Goal: Task Accomplishment & Management: Complete application form

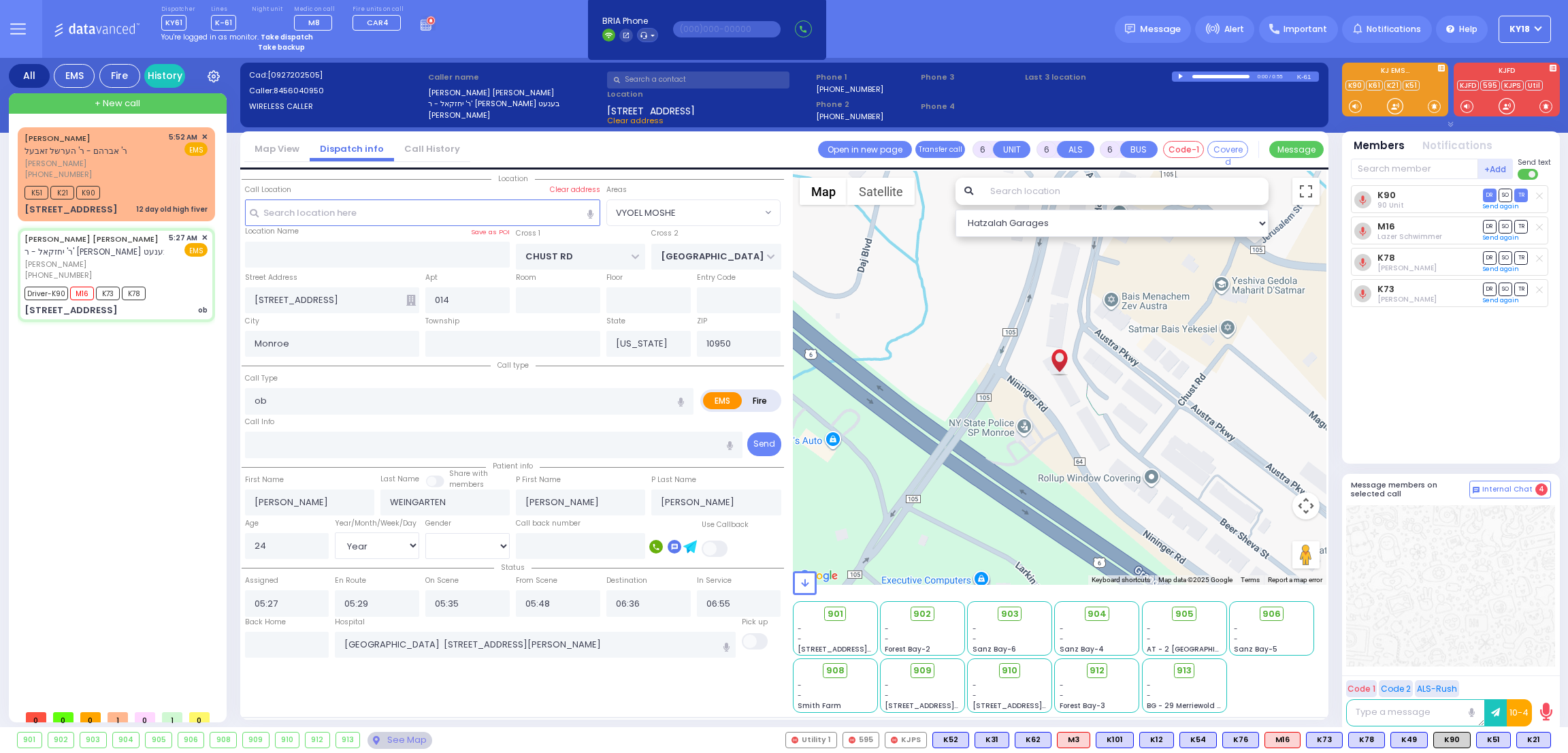
select select "VYOEL MOSHE"
select select "Year"
select select "[DEMOGRAPHIC_DATA]"
click at [272, 35] on strong "Take dispatch" at bounding box center [287, 37] width 52 height 10
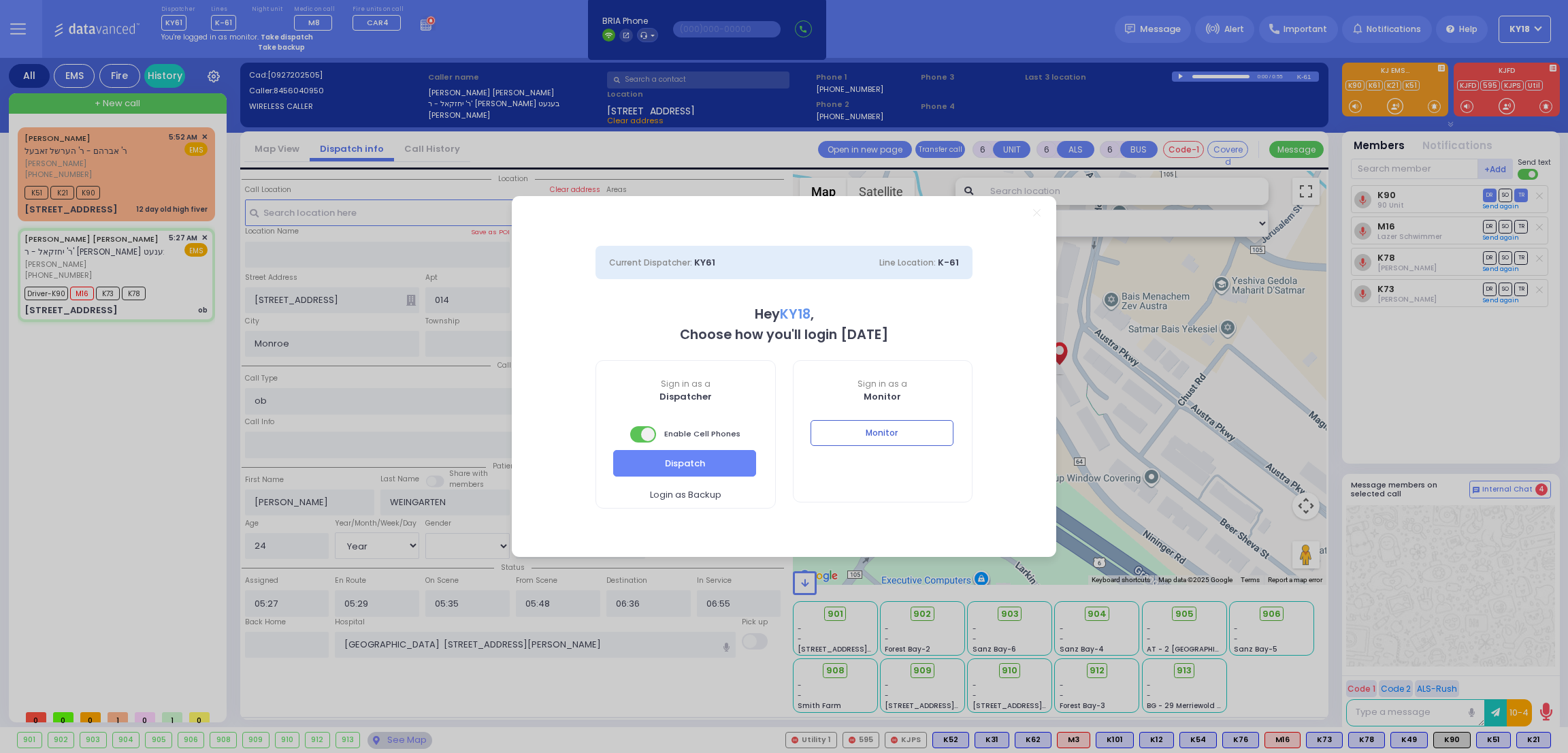
select select "4"
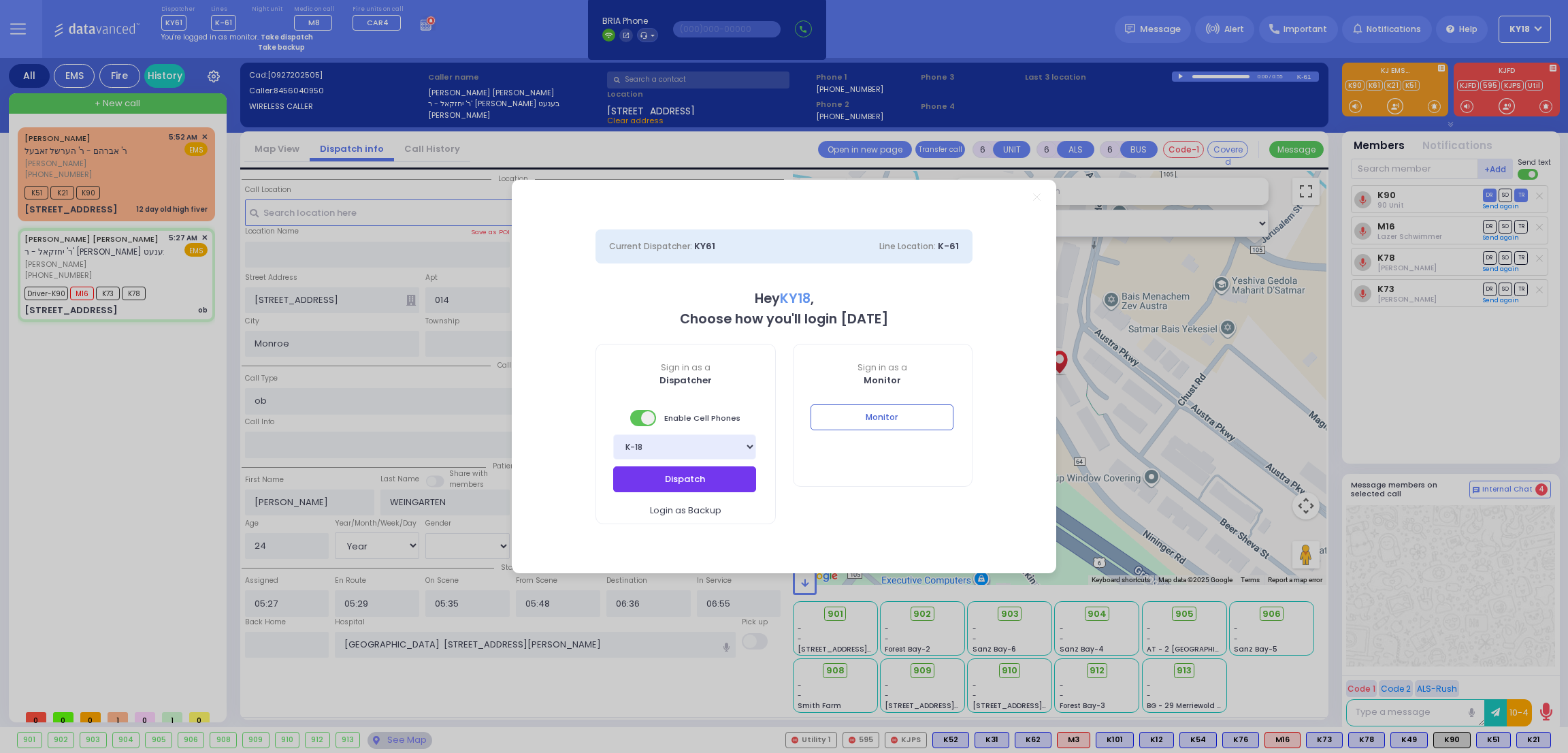
click at [663, 478] on button "Dispatch" at bounding box center [685, 479] width 143 height 26
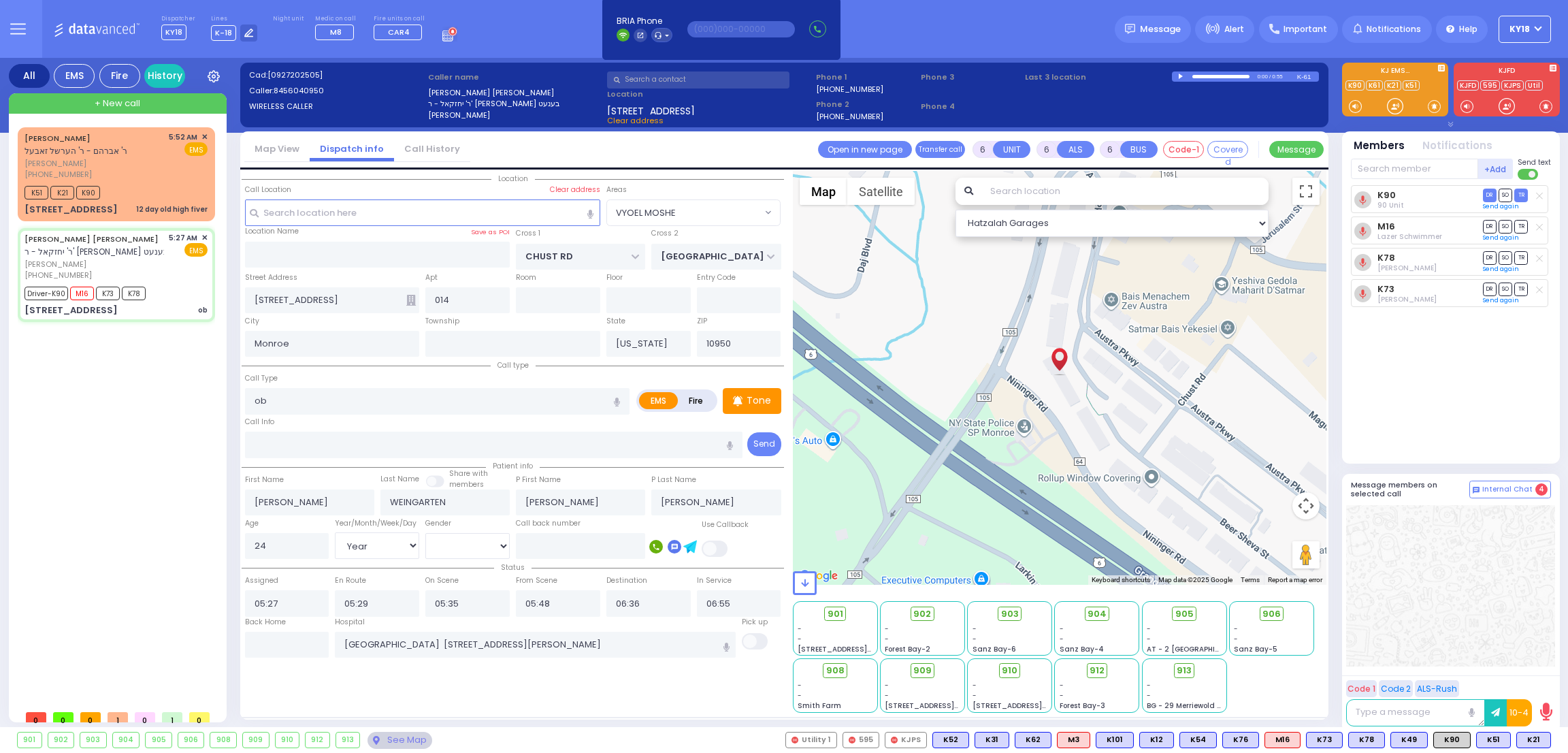
select select
radio input "true"
select select "Year"
select select "[DEMOGRAPHIC_DATA]"
select select "Hatzalah Garages"
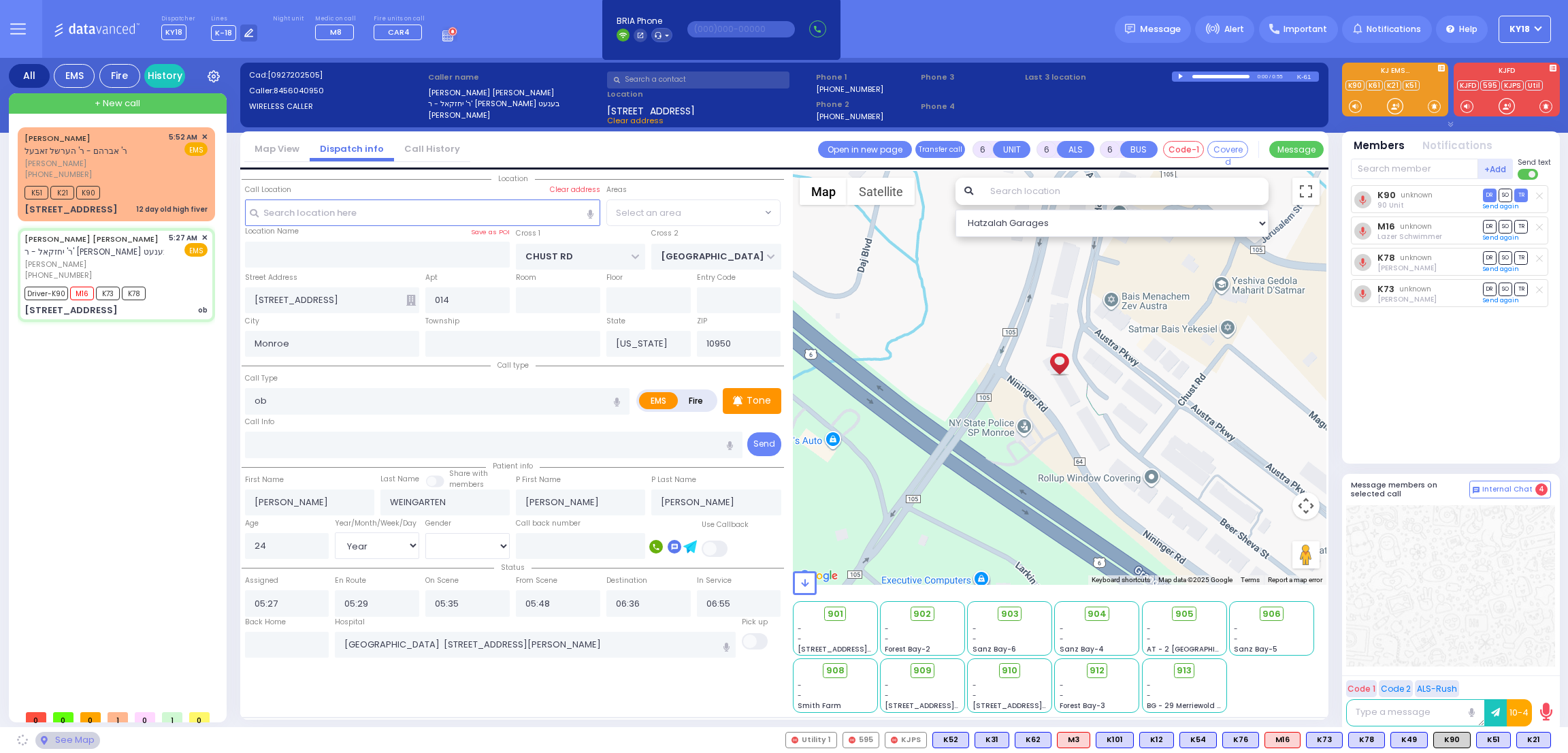
select select "VYOEL MOSHE"
select select
radio input "true"
select select "Year"
select select "[DEMOGRAPHIC_DATA]"
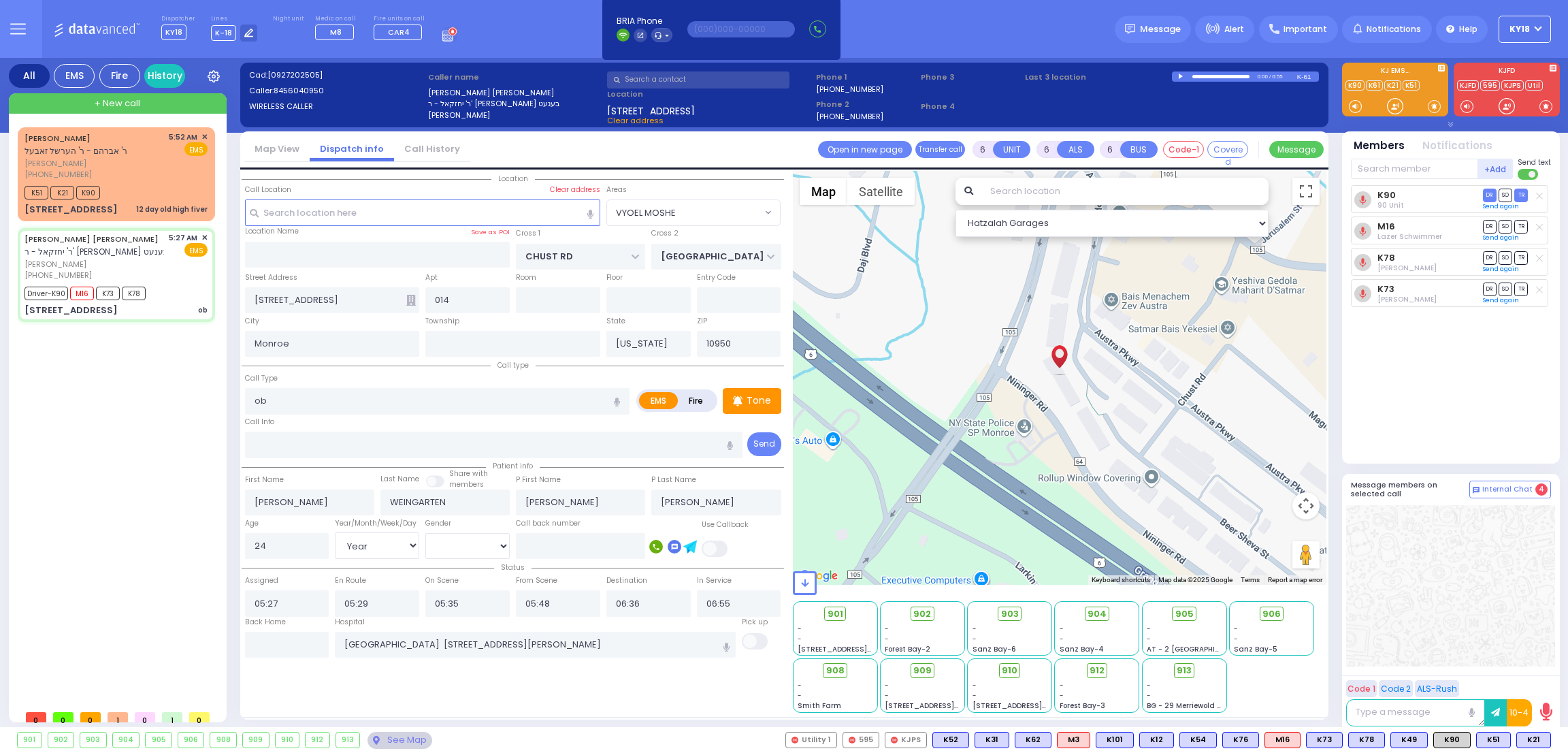
select select "Hatzalah Garages"
select select "VYOEL MOSHE"
select select
radio input "true"
select select "Year"
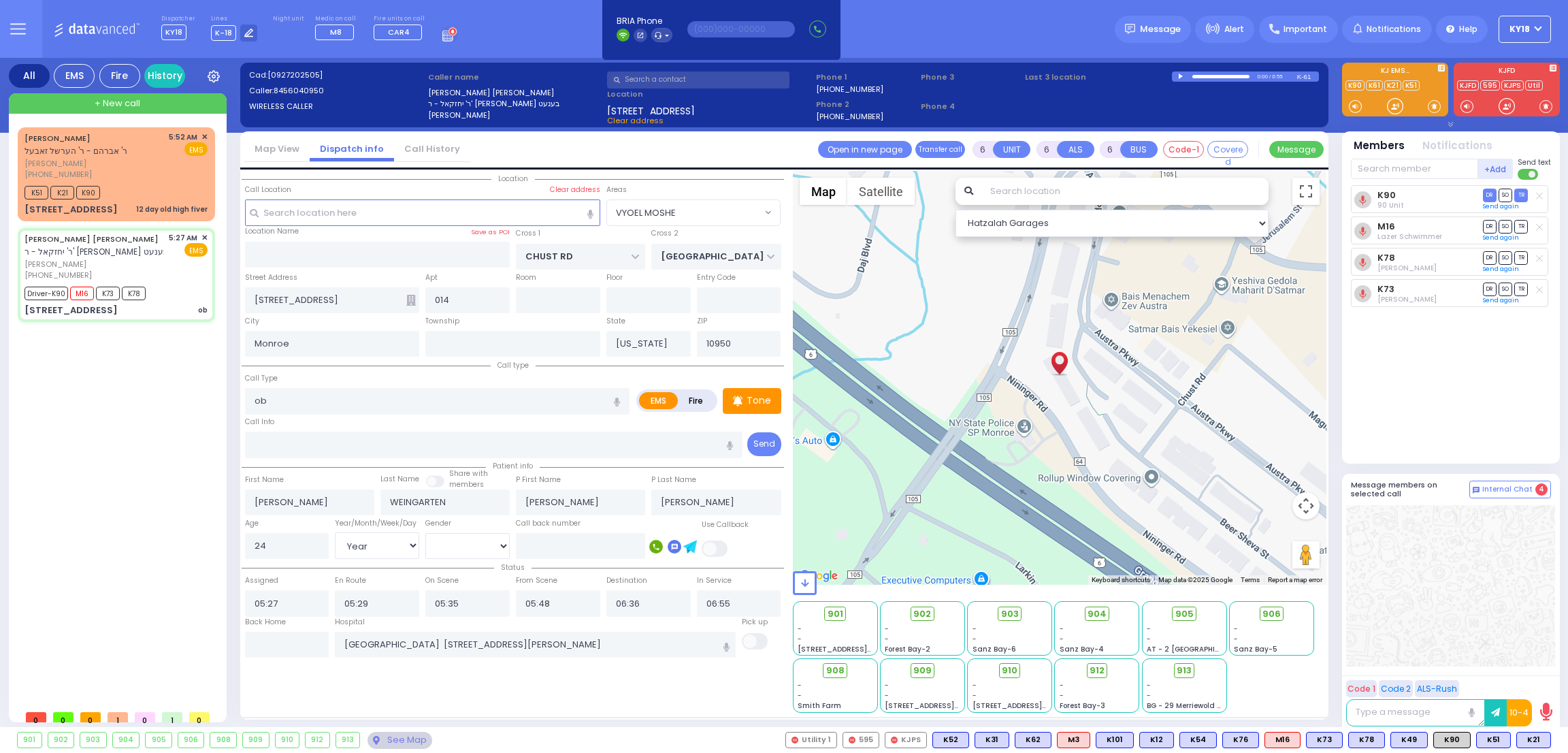
select select "[DEMOGRAPHIC_DATA]"
select select "Hatzalah Garages"
select select "VYOEL MOSHE"
select select
radio input "true"
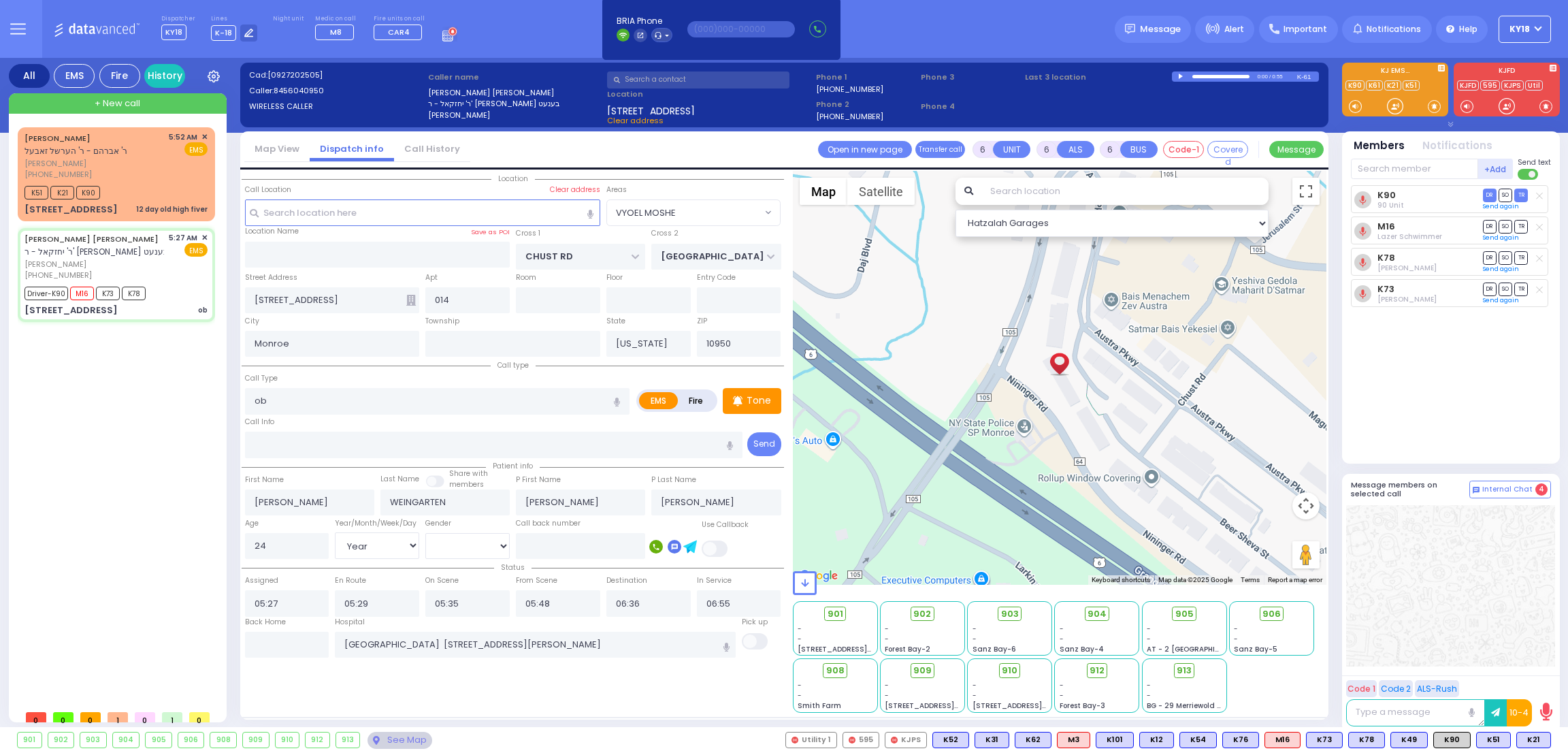
select select "Year"
select select "[DEMOGRAPHIC_DATA]"
select select "Hatzalah Garages"
select select "VYOEL MOSHE"
select select
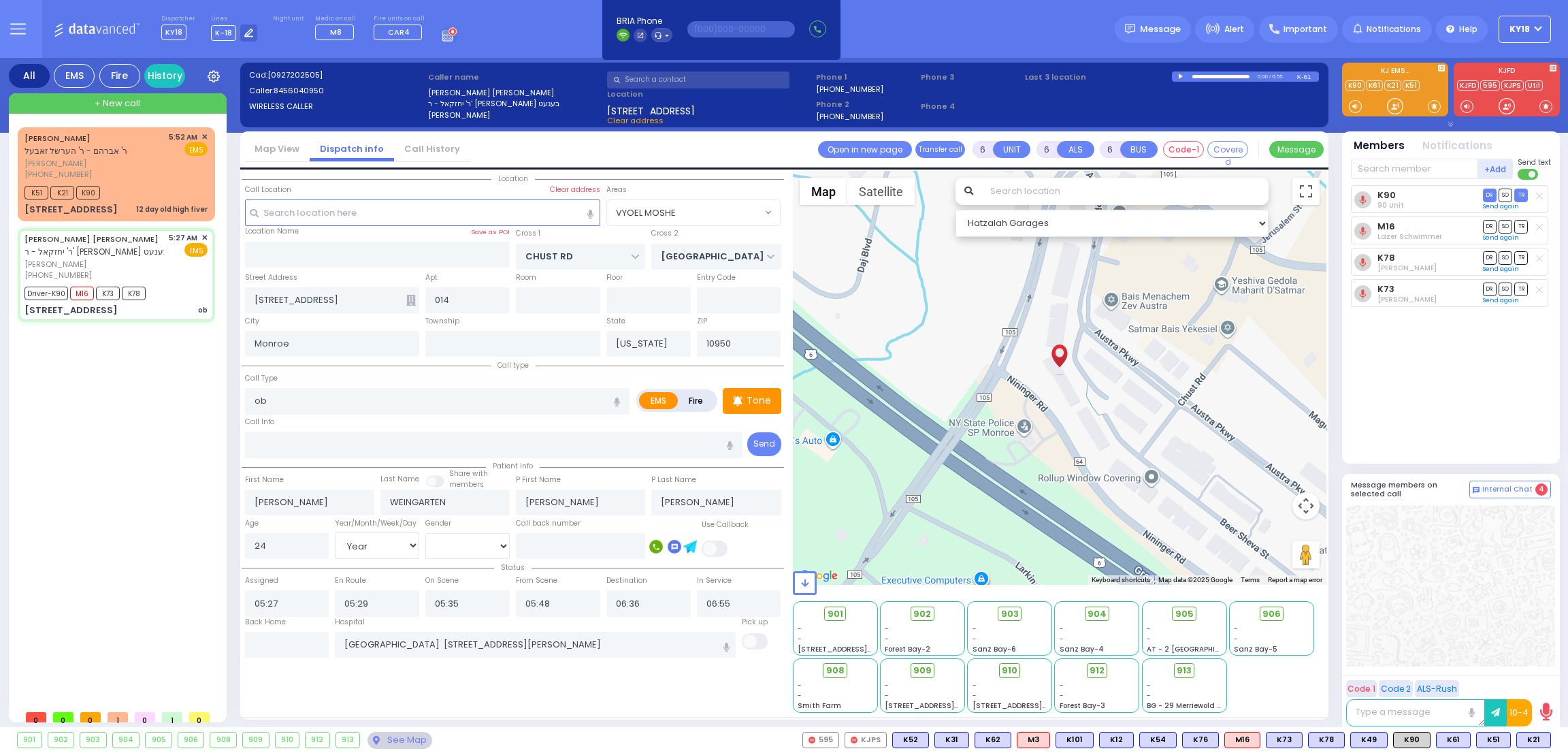
radio input "true"
select select "Year"
select select "[DEMOGRAPHIC_DATA]"
select select "Hatzalah Garages"
select select "VYOEL MOSHE"
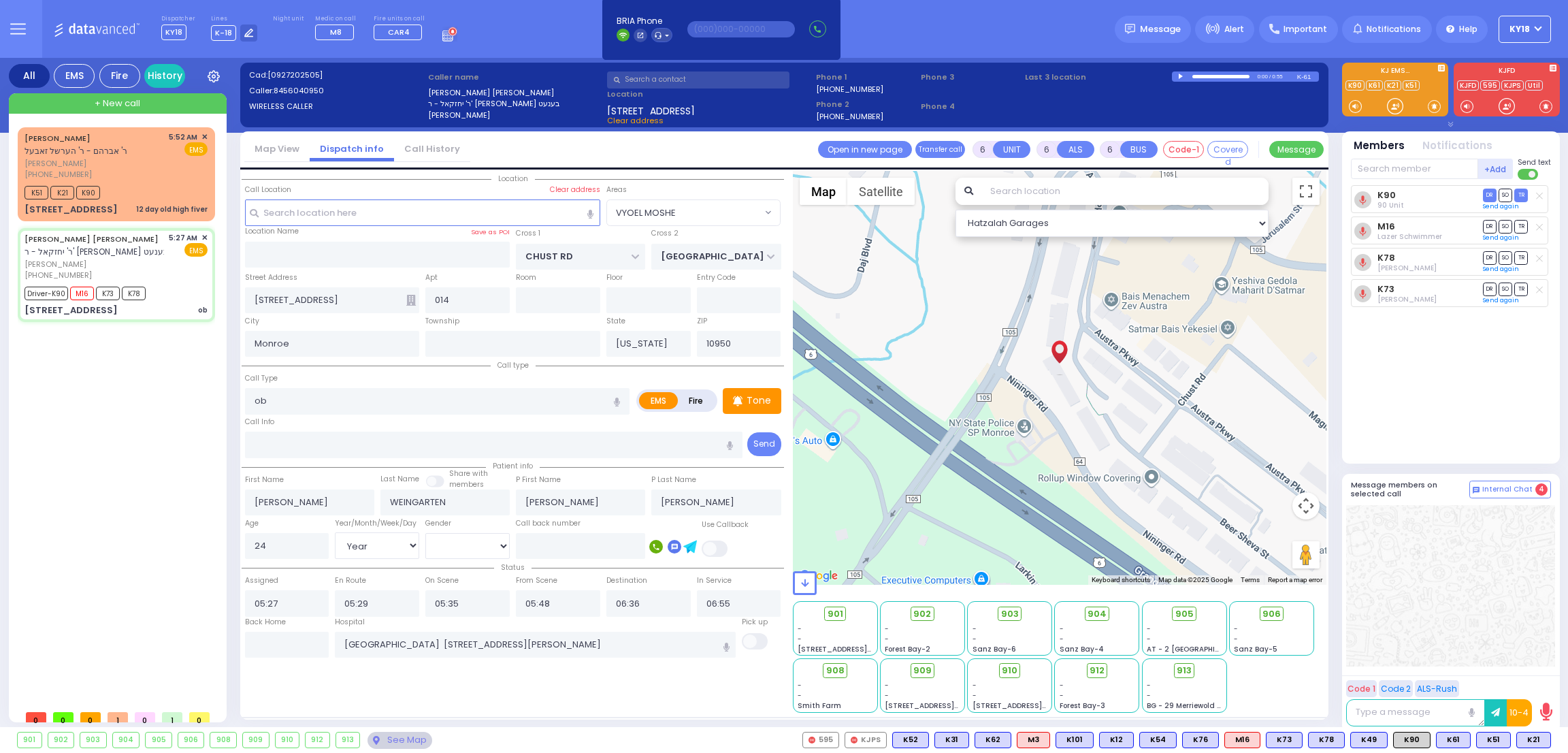
select select
radio input "true"
select select "Year"
select select "[DEMOGRAPHIC_DATA]"
select select "Hatzalah Garages"
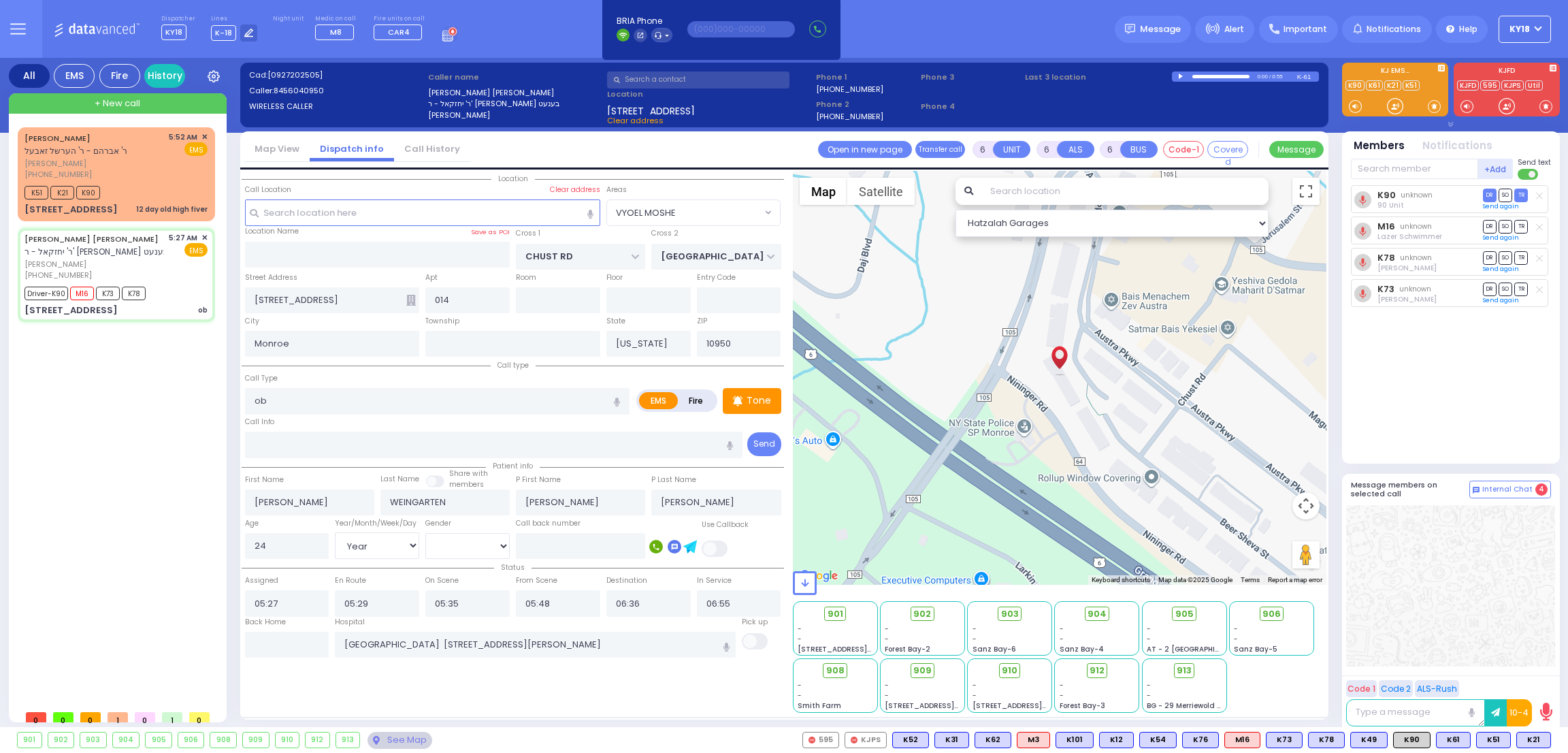
select select "VYOEL MOSHE"
click at [153, 180] on div "[PERSON_NAME] ר' [PERSON_NAME] - ר' הערשל זאבעל [PERSON_NAME] [PHONE_NUMBER] 5:…" at bounding box center [117, 173] width 192 height 89
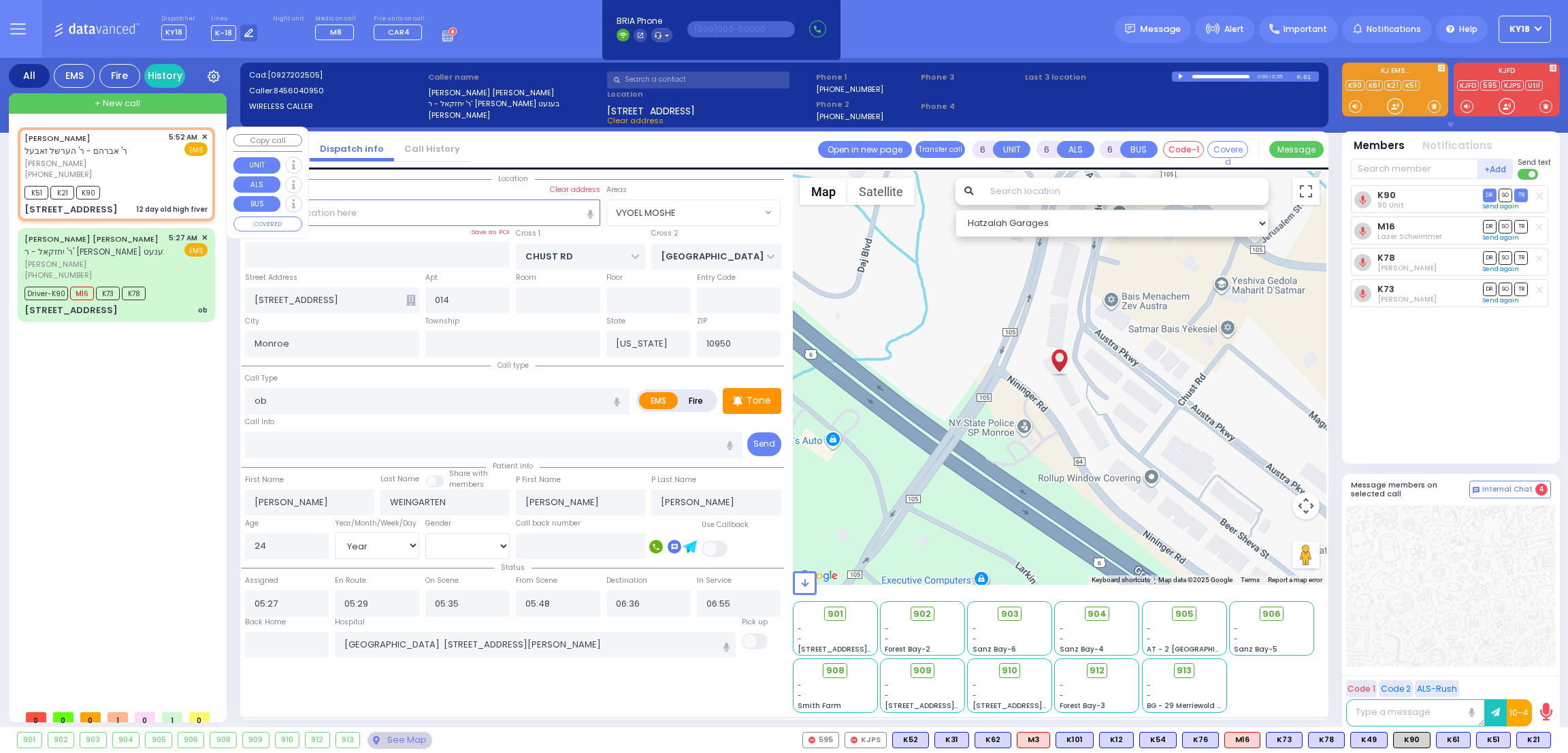
type input "2"
type input "1"
select select
type input "12 day old high fiver"
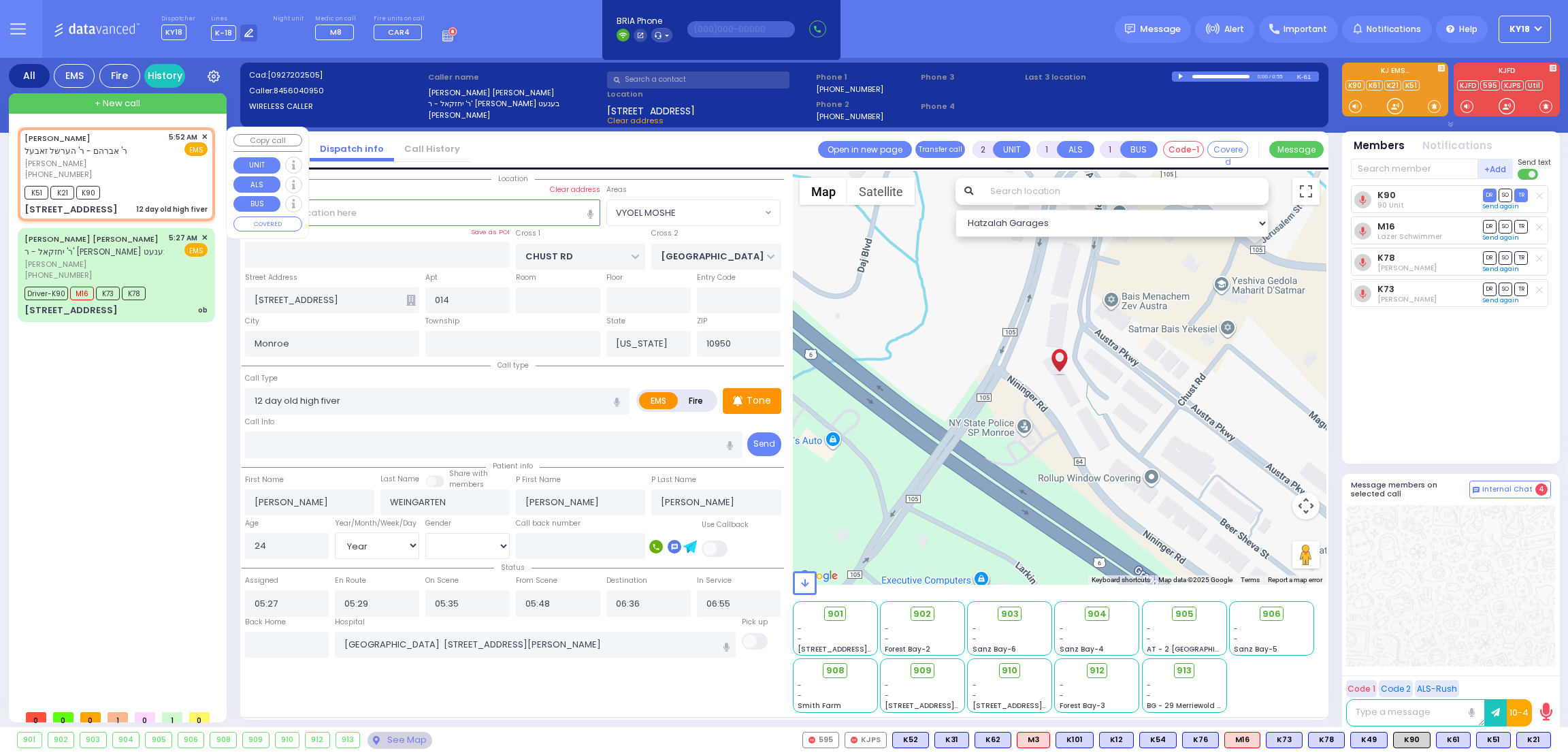
radio input "true"
type input "[PERSON_NAME]"
type input "GOLDBERGER"
select select
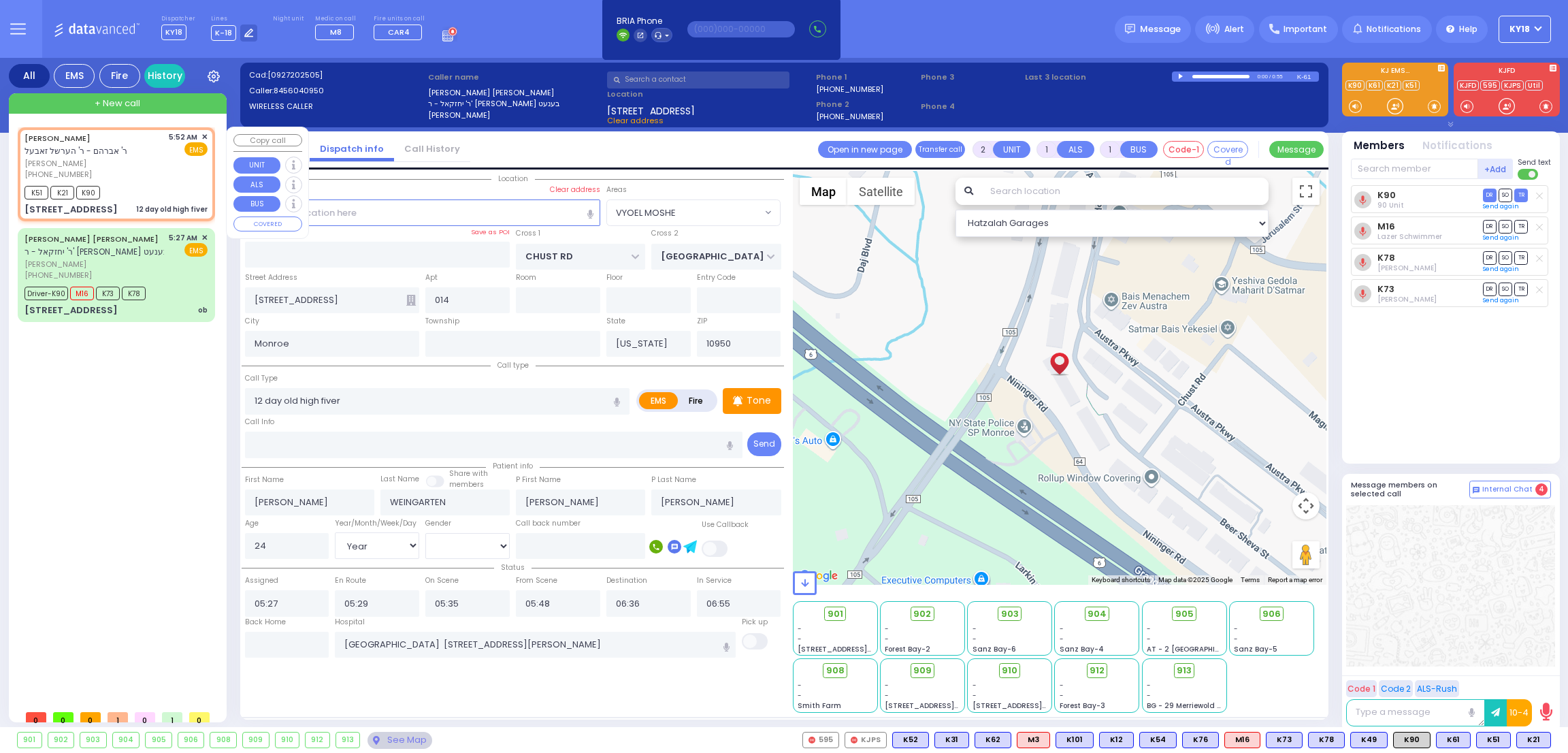
type input "05:52"
type input "05:55"
select select "Hatzalah Garages"
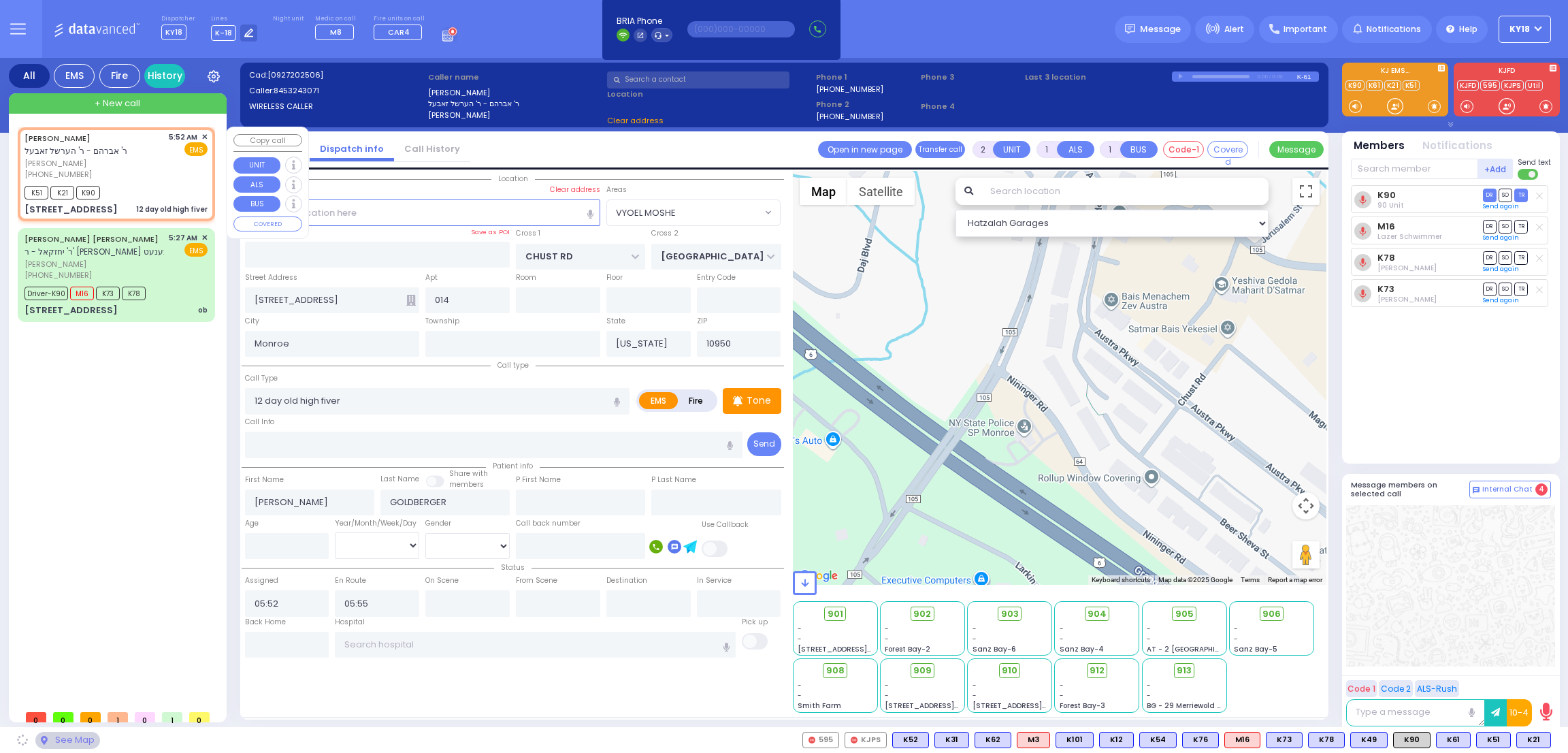
type input "LIZENSK BLVD"
type input "FOREST RD"
type input "[STREET_ADDRESS]"
type input "203"
select select "SECTION 2"
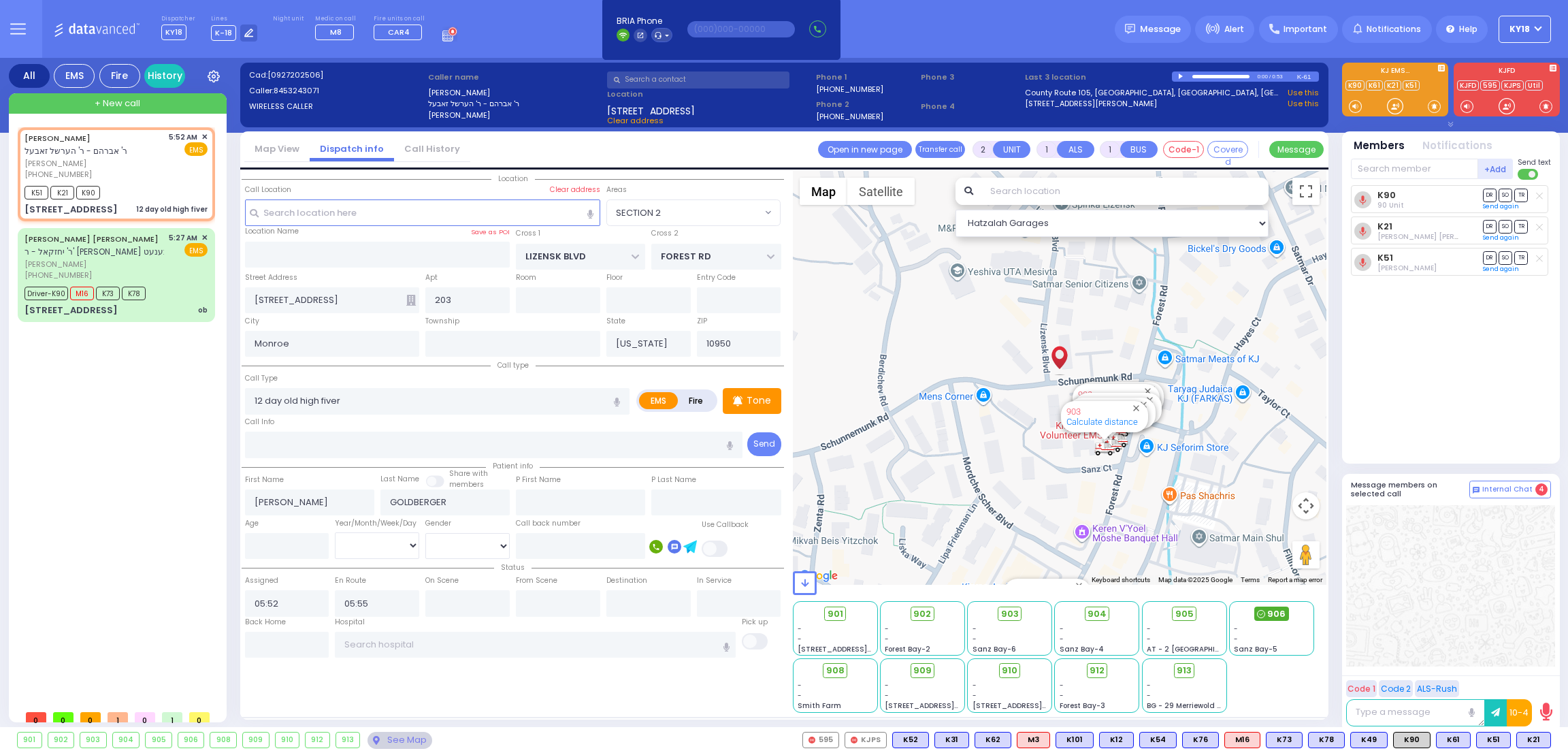
click at [1267, 609] on span "906" at bounding box center [1276, 614] width 18 height 14
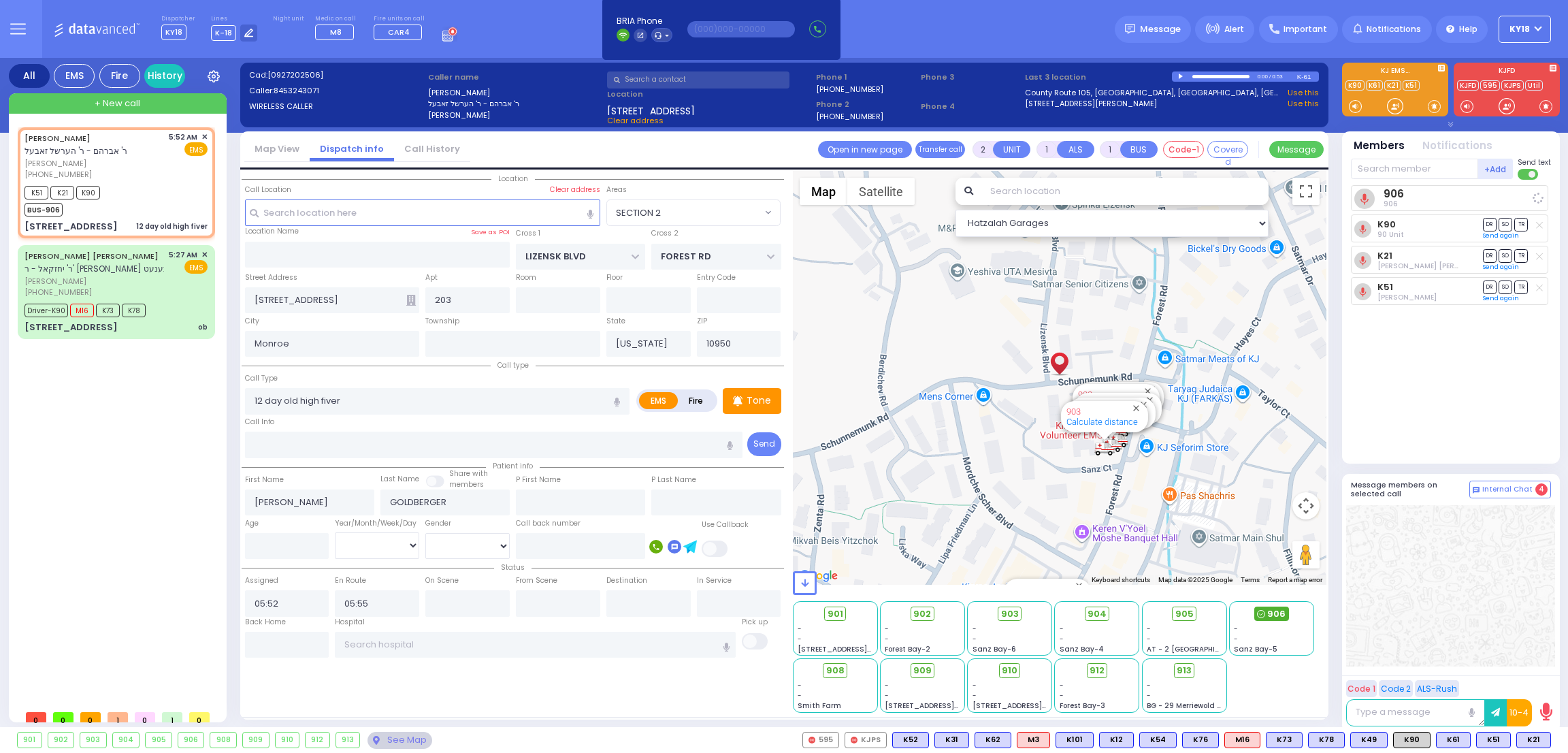
select select
radio input "true"
select select
select select "Hatzalah Garages"
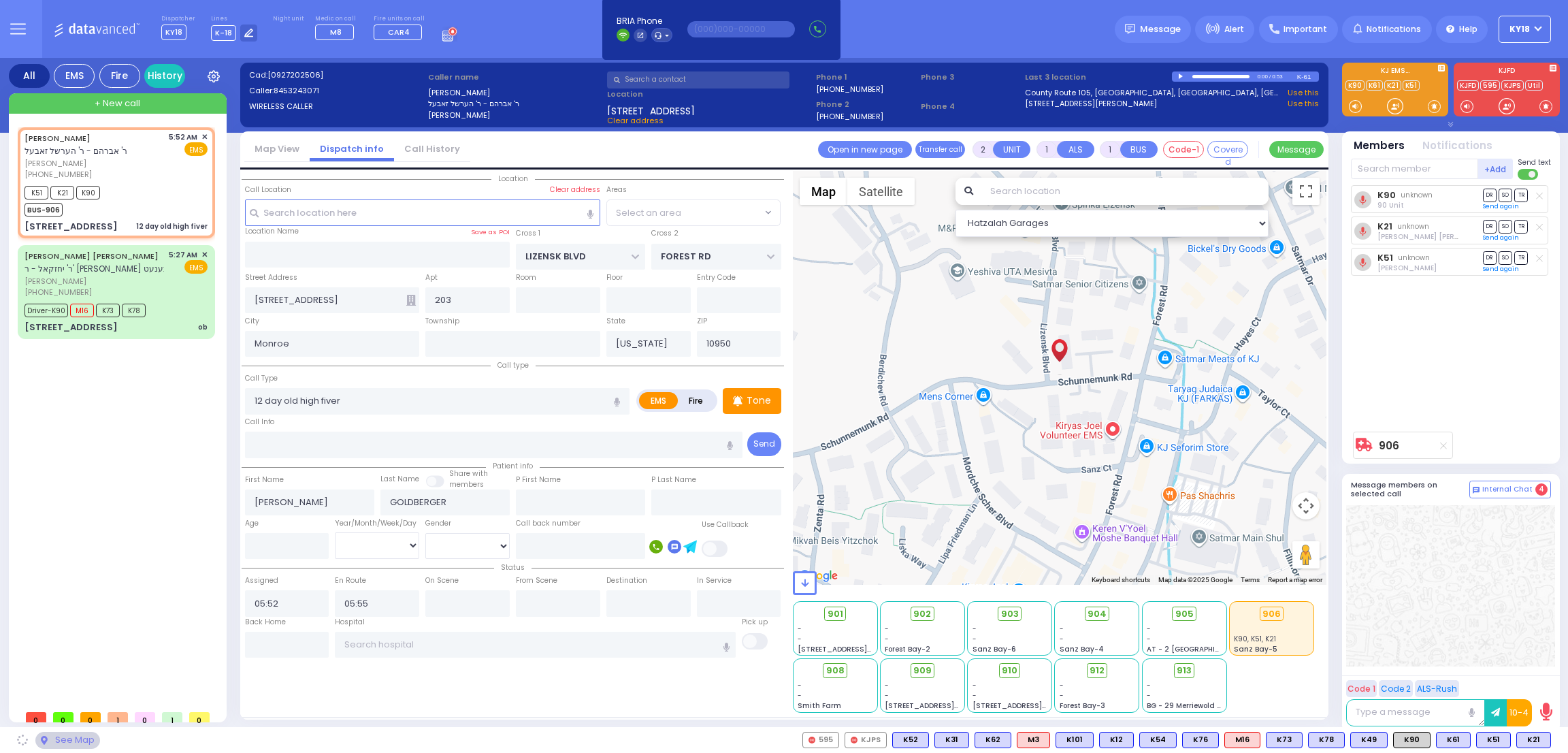
select select "SECTION 2"
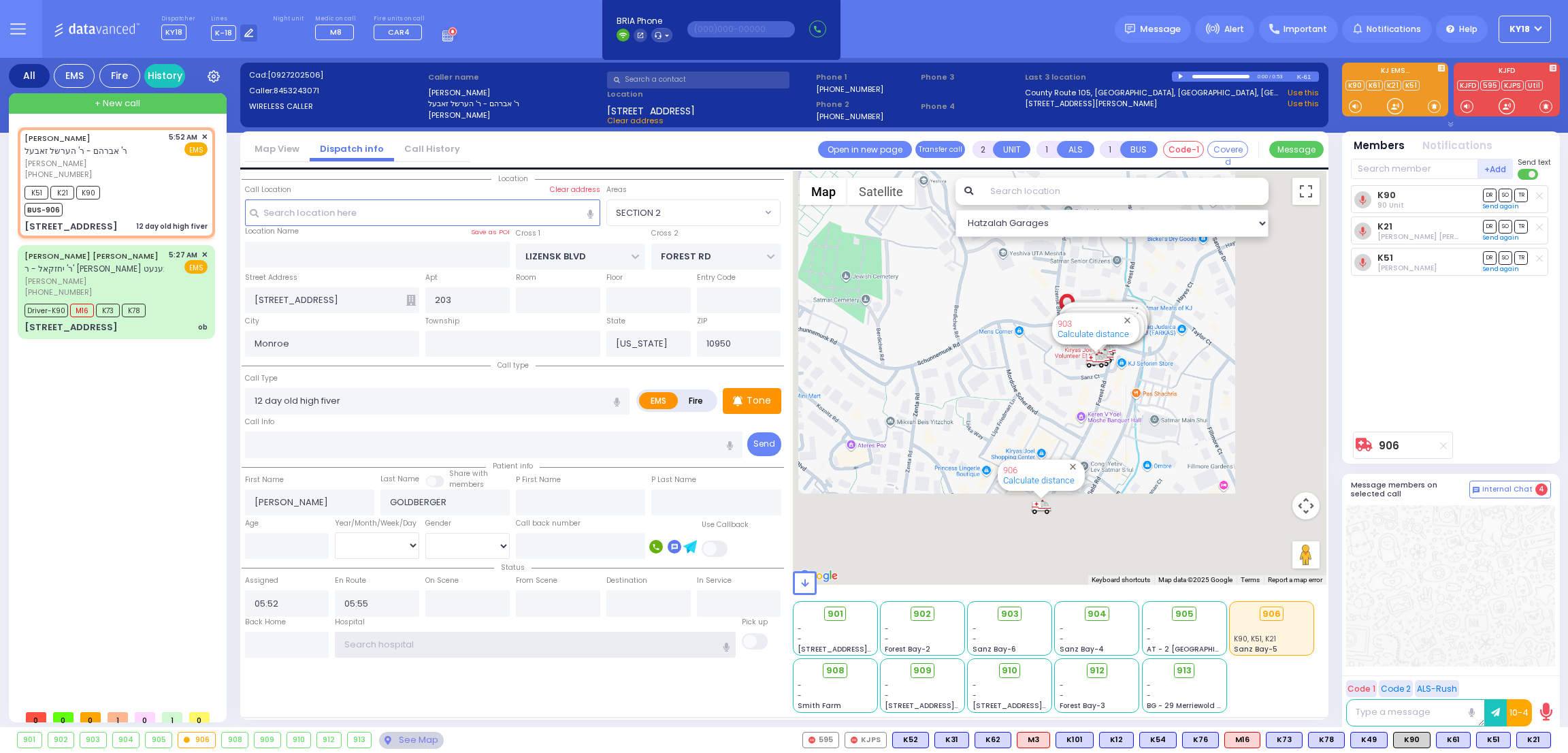
click at [548, 645] on input "text" at bounding box center [535, 645] width 401 height 26
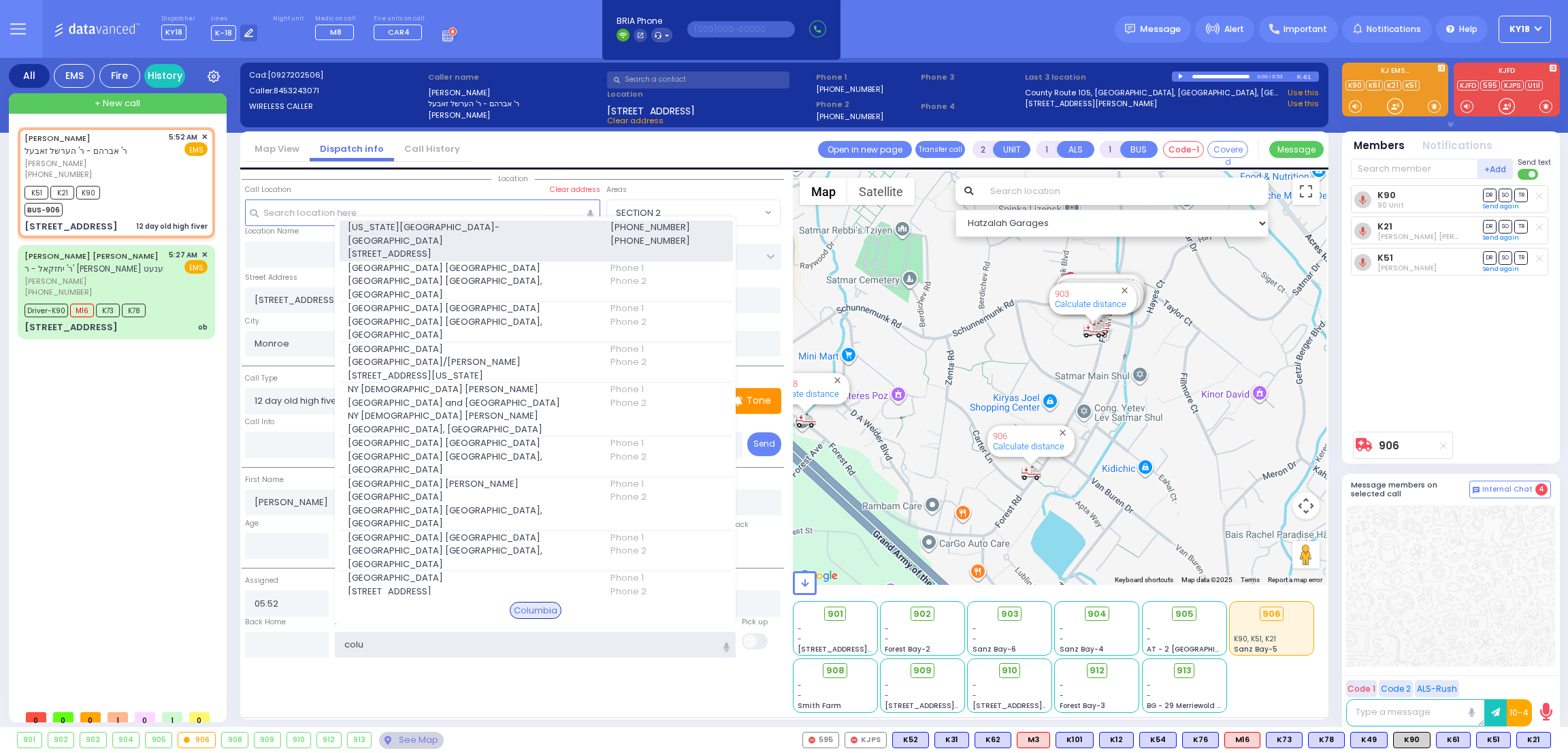
type input "colu"
click at [492, 247] on span "[STREET_ADDRESS]" at bounding box center [470, 254] width 246 height 14
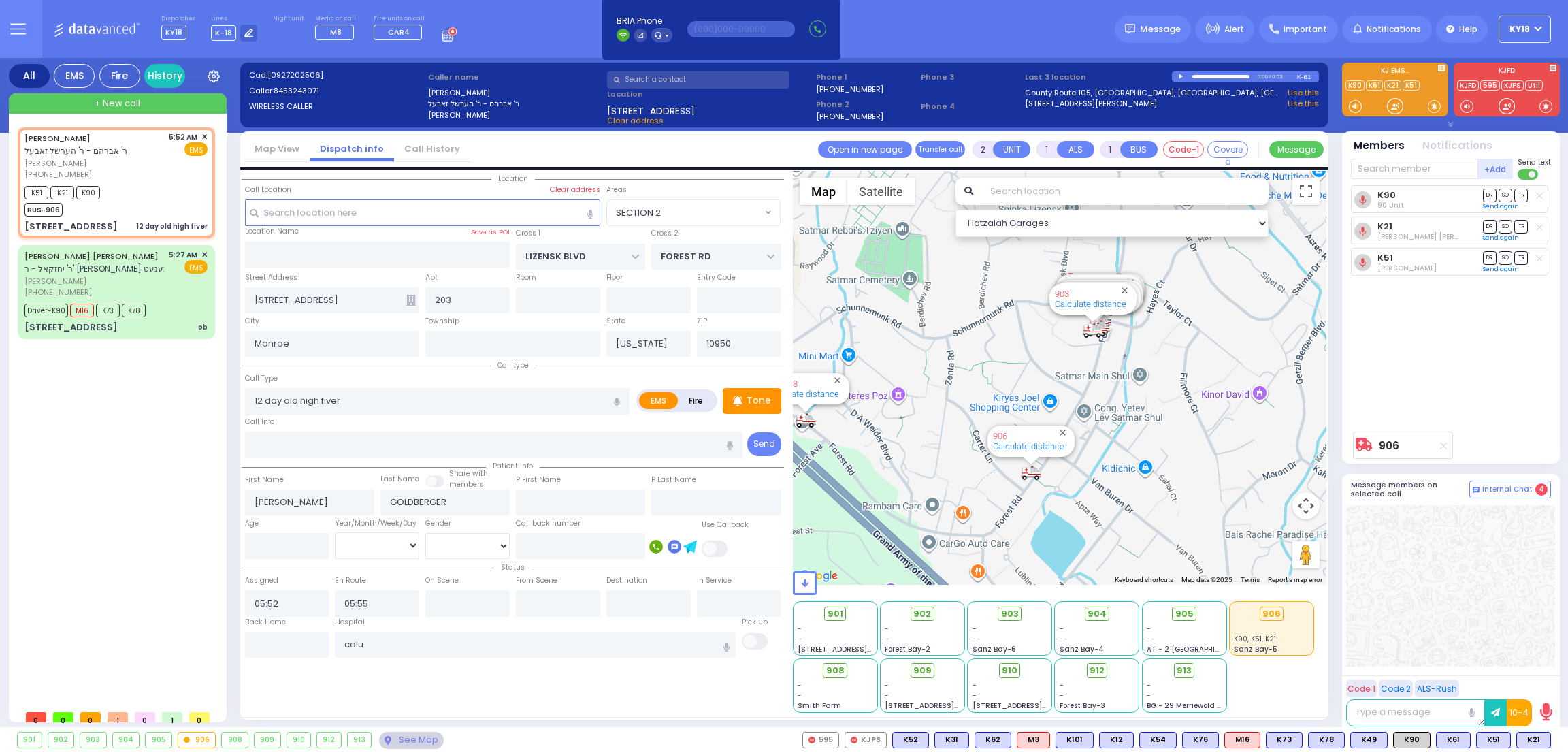
select select
radio input "true"
select select
type input "[US_STATE][GEOGRAPHIC_DATA]- [GEOGRAPHIC_DATA]"
select select "Hatzalah Garages"
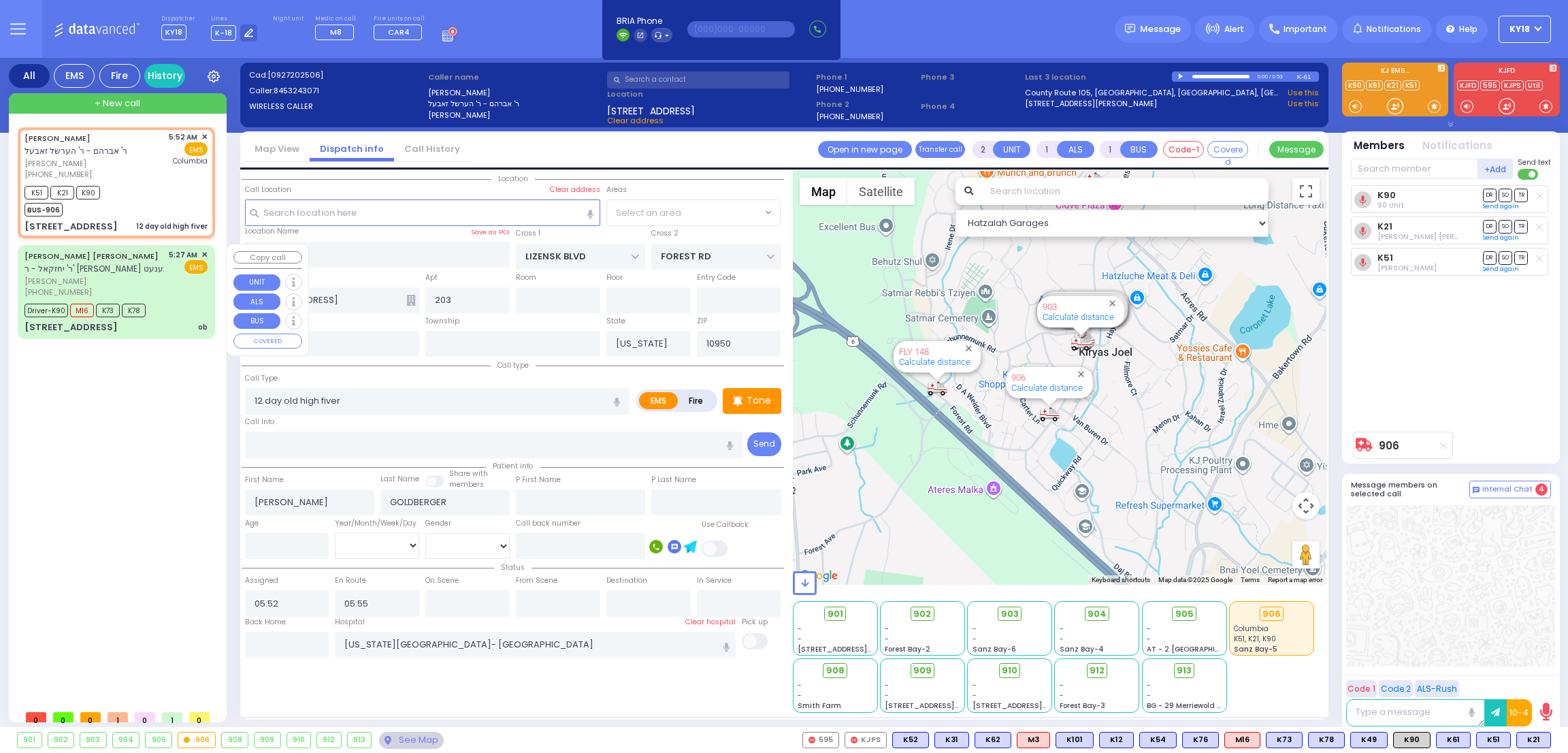
select select "SECTION 2"
click at [79, 282] on span "[PERSON_NAME]" at bounding box center [94, 281] width 140 height 12
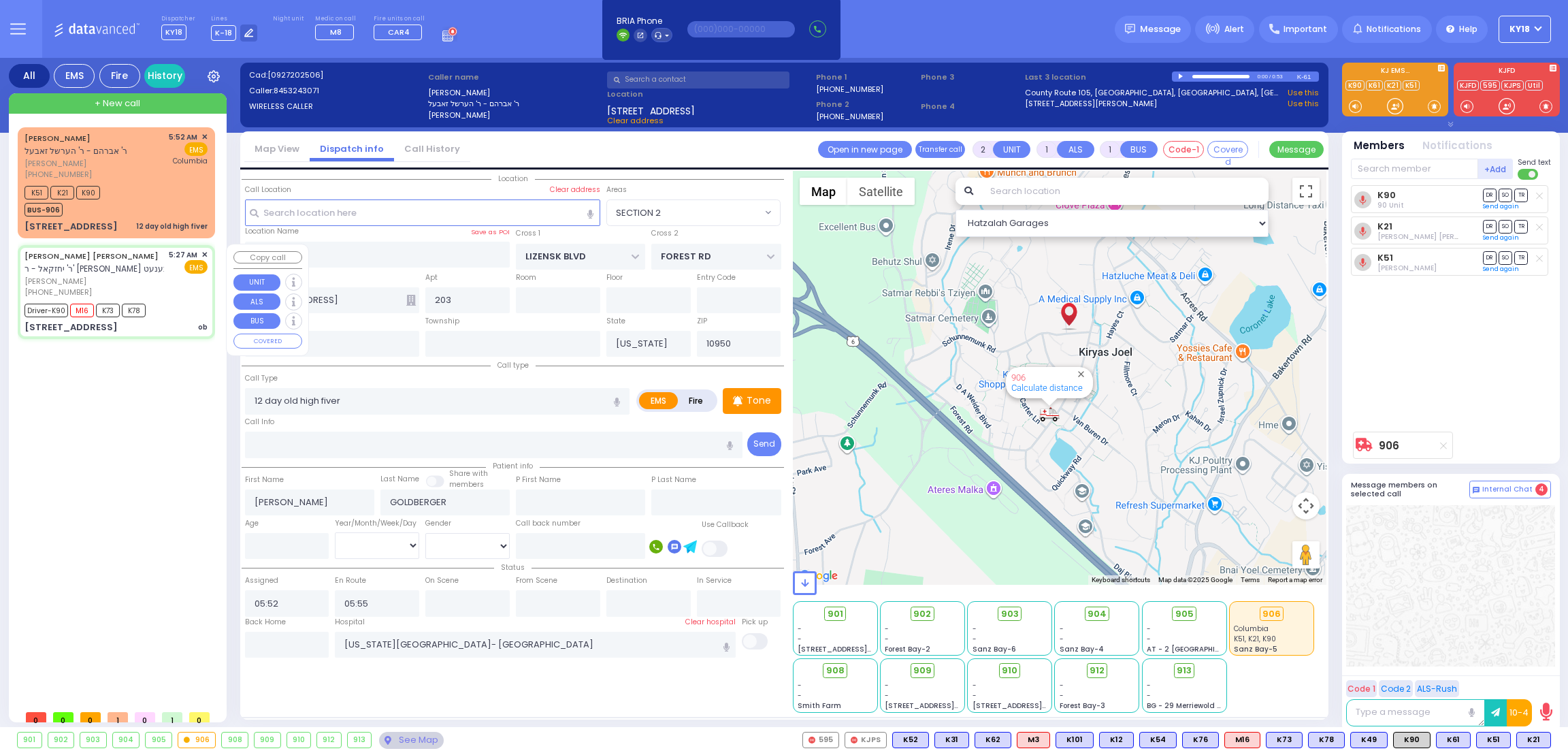
type input "6"
select select
type input "ob"
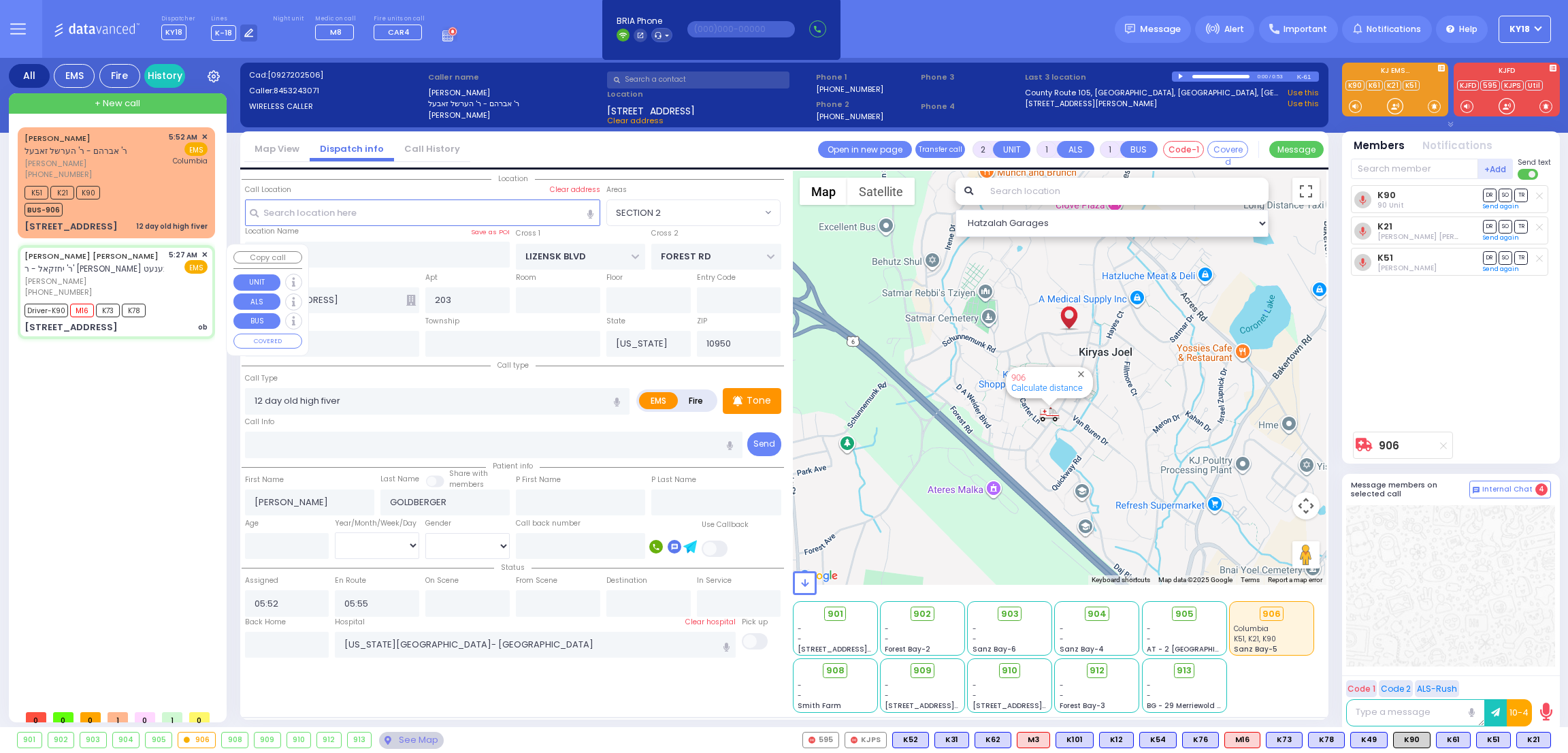
radio input "true"
type input "[PERSON_NAME]"
type input "WEINGARTEN"
type input "[PERSON_NAME]"
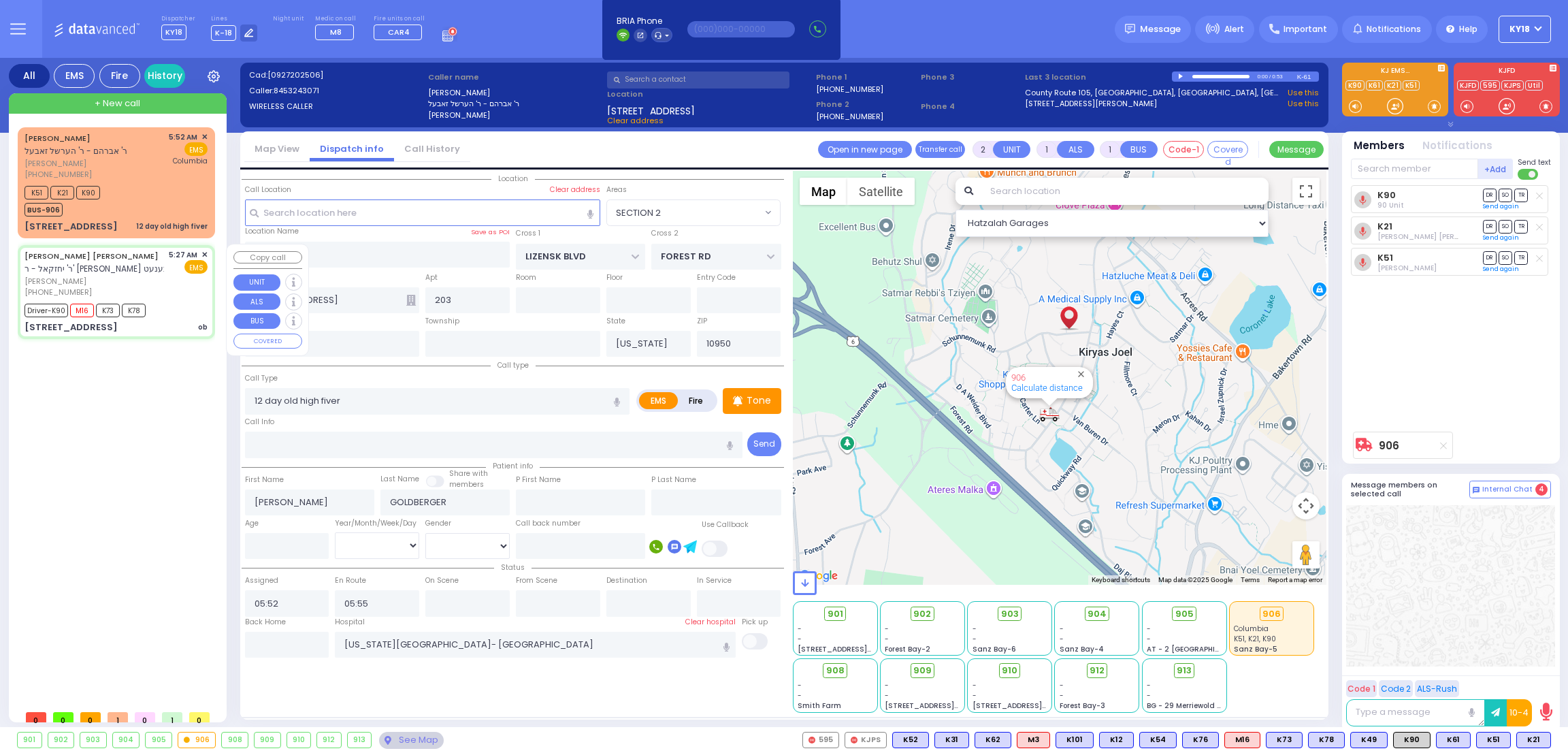
type input "24"
select select "Year"
select select "[DEMOGRAPHIC_DATA]"
type input "05:27"
type input "05:29"
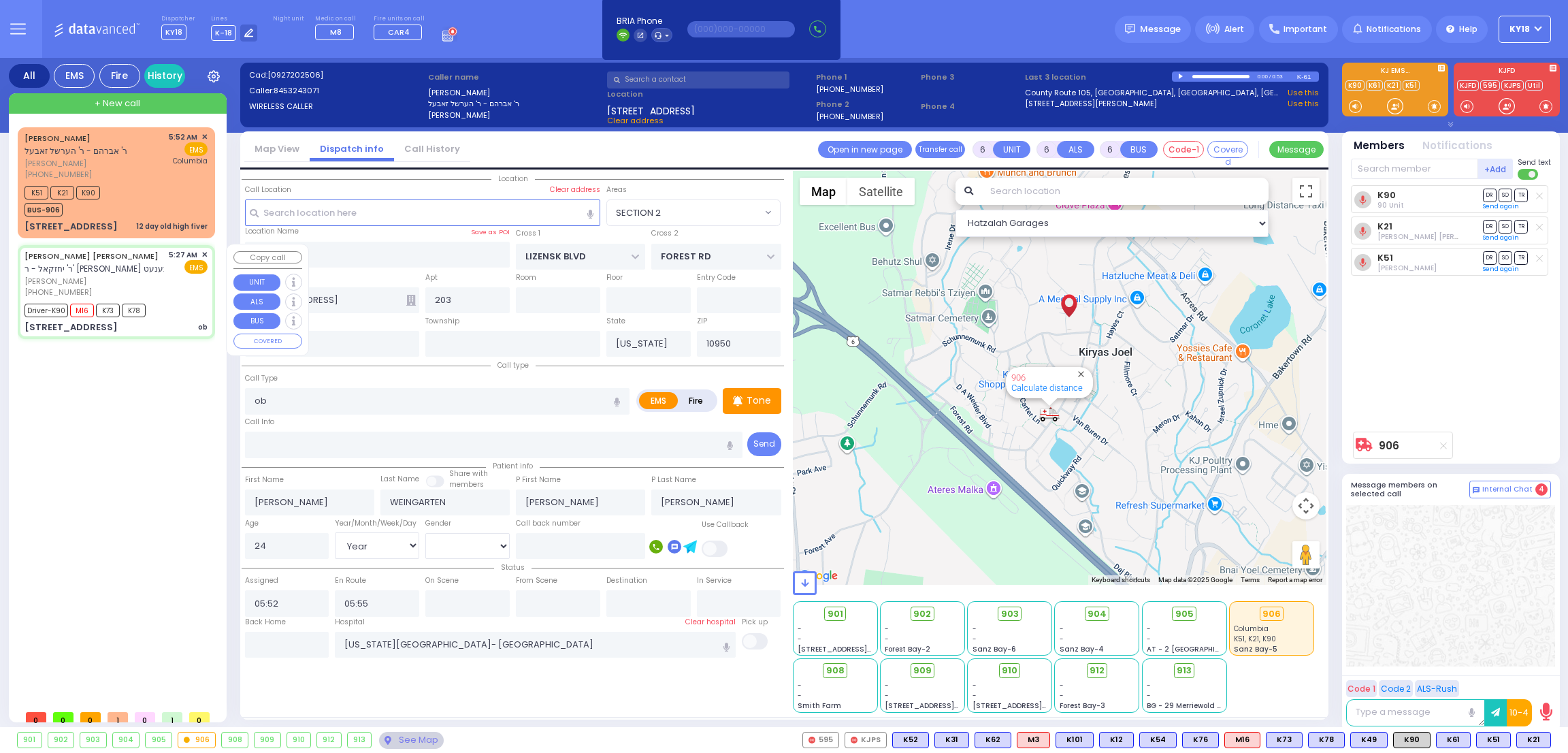
type input "05:35"
type input "05:48"
type input "06:36"
type input "06:55"
type input "[GEOGRAPHIC_DATA] [STREET_ADDRESS][PERSON_NAME]"
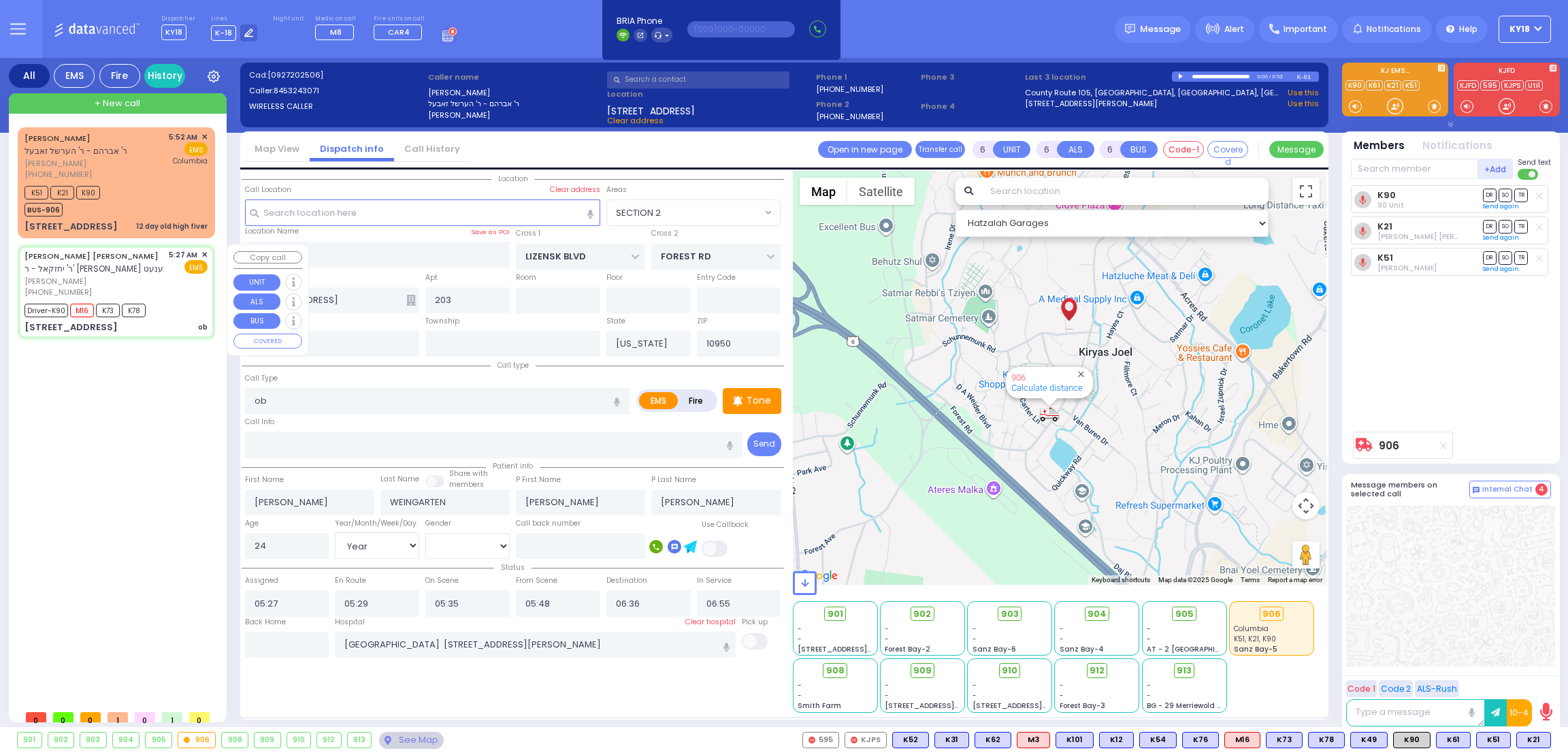
select select "Hatzalah Garages"
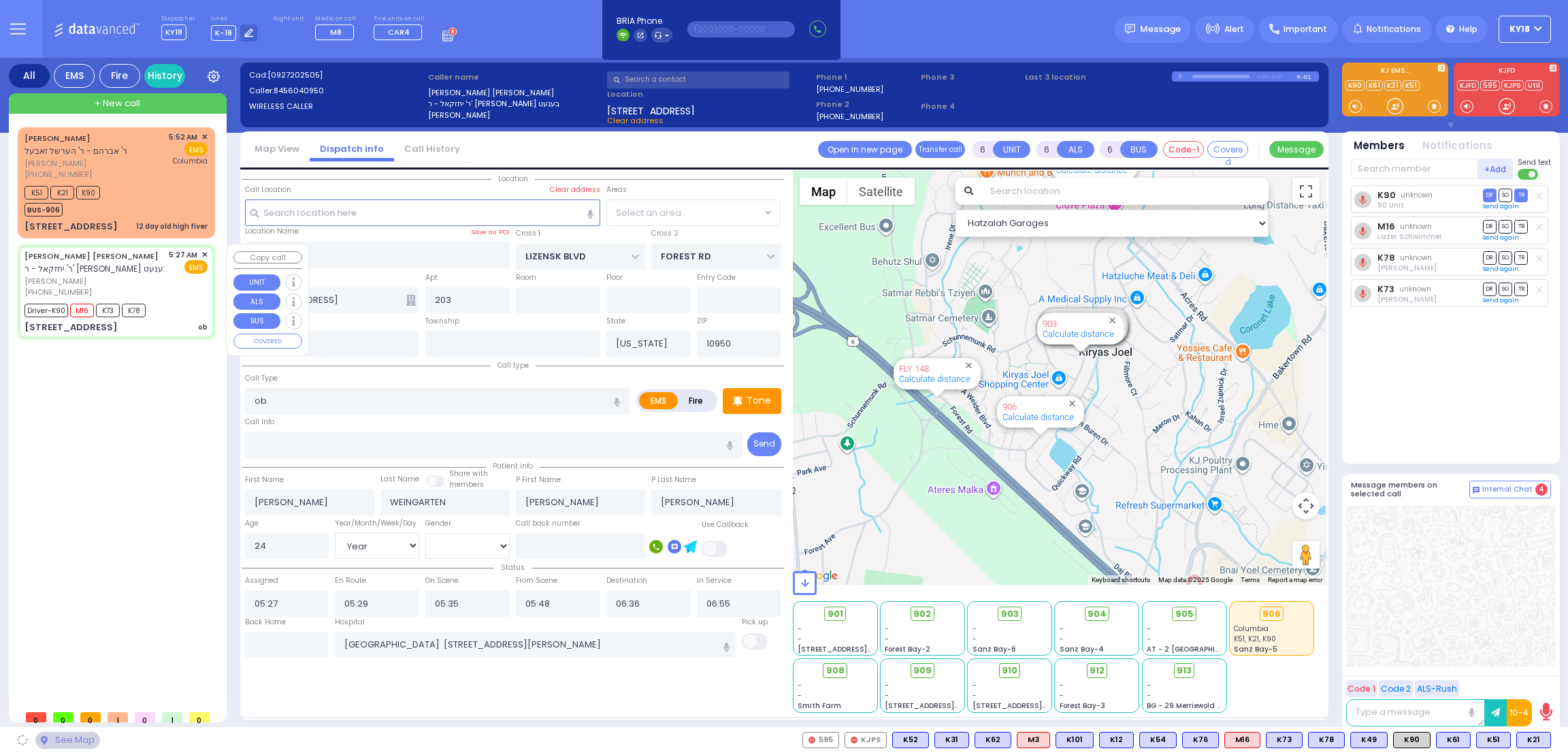
type input "CHUST RD"
type input "[GEOGRAPHIC_DATA]"
type input "[STREET_ADDRESS]"
type input "014"
select select "VYOEL MOSHE"
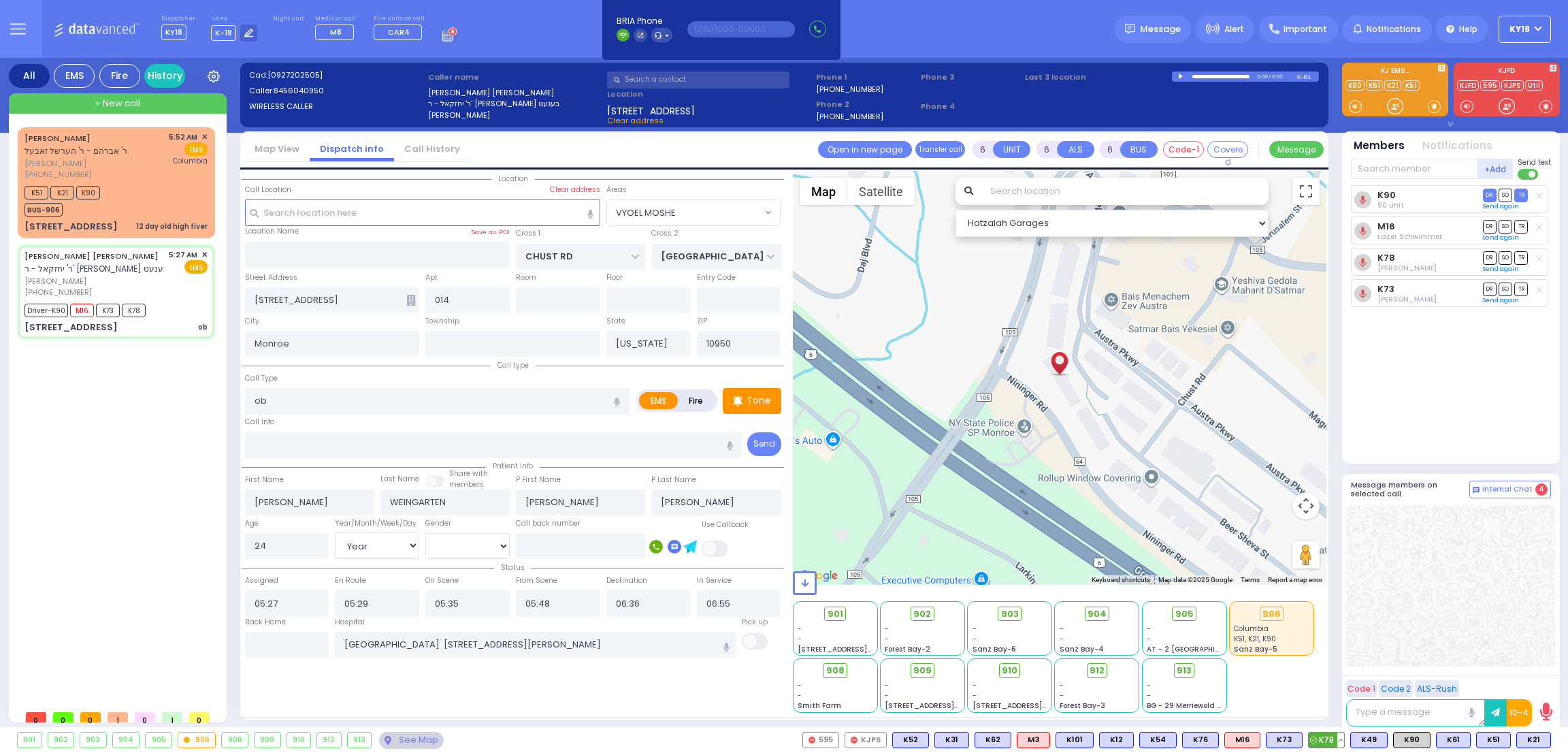
select select
radio input "true"
select select "Year"
select select "[DEMOGRAPHIC_DATA]"
select select "Hatzalah Garages"
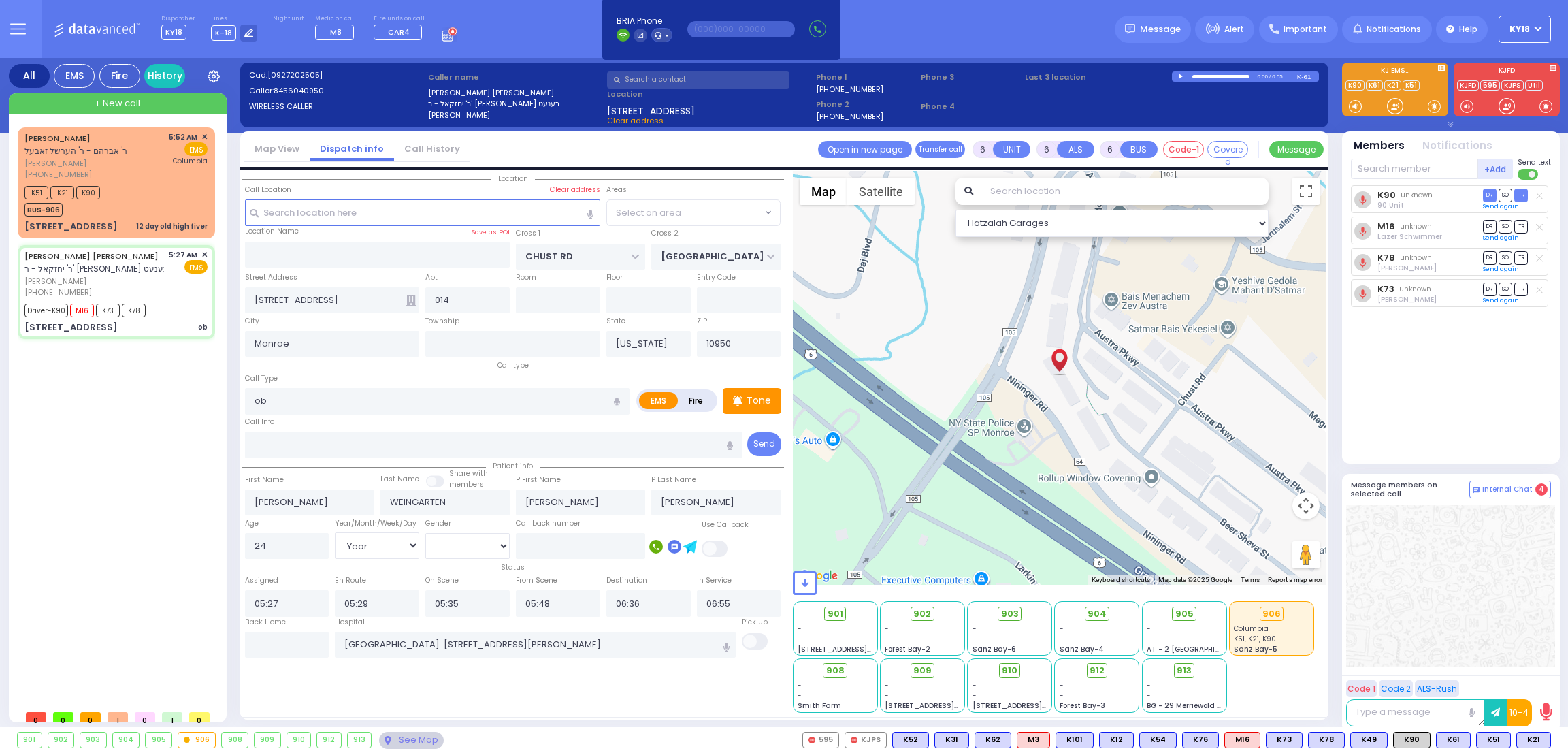
select select "VYOEL MOSHE"
click at [1011, 667] on span "910" at bounding box center [1015, 670] width 15 height 14
select select
radio input "true"
select select "Year"
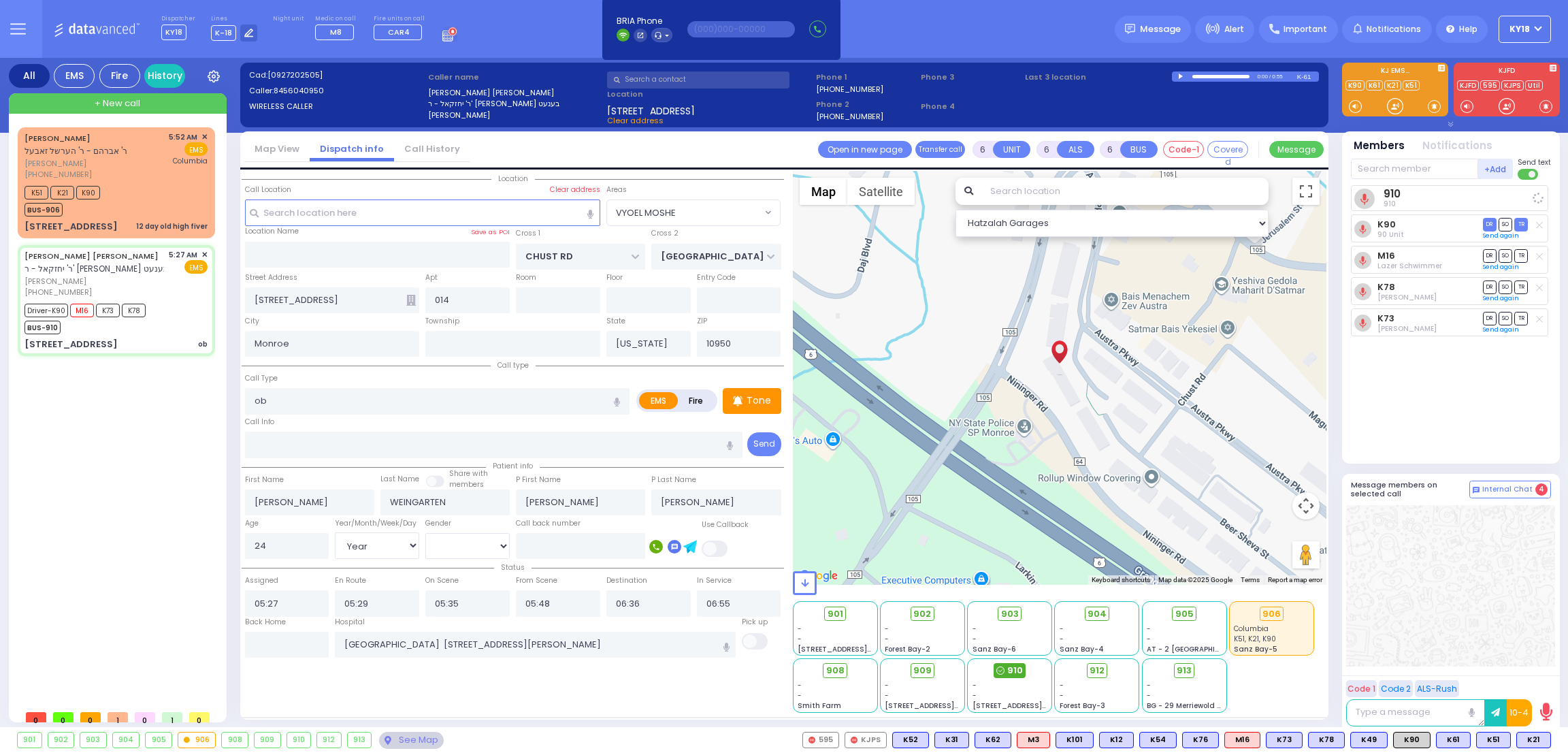
select select "[DEMOGRAPHIC_DATA]"
select select "Hatzalah Garages"
select select "VYOEL MOSHE"
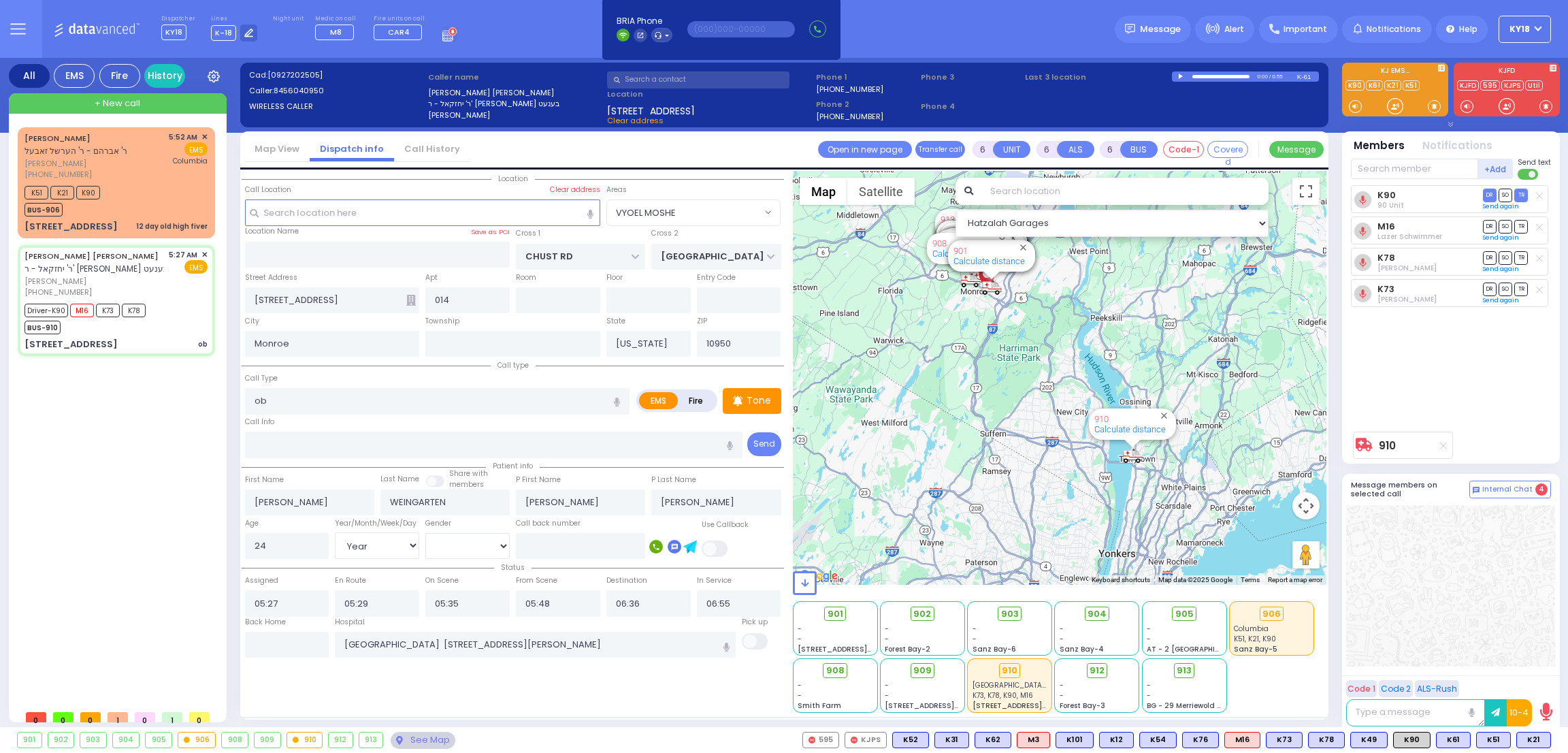
select select
radio input "true"
select select "Year"
select select "[DEMOGRAPHIC_DATA]"
select select "Hatzalah Garages"
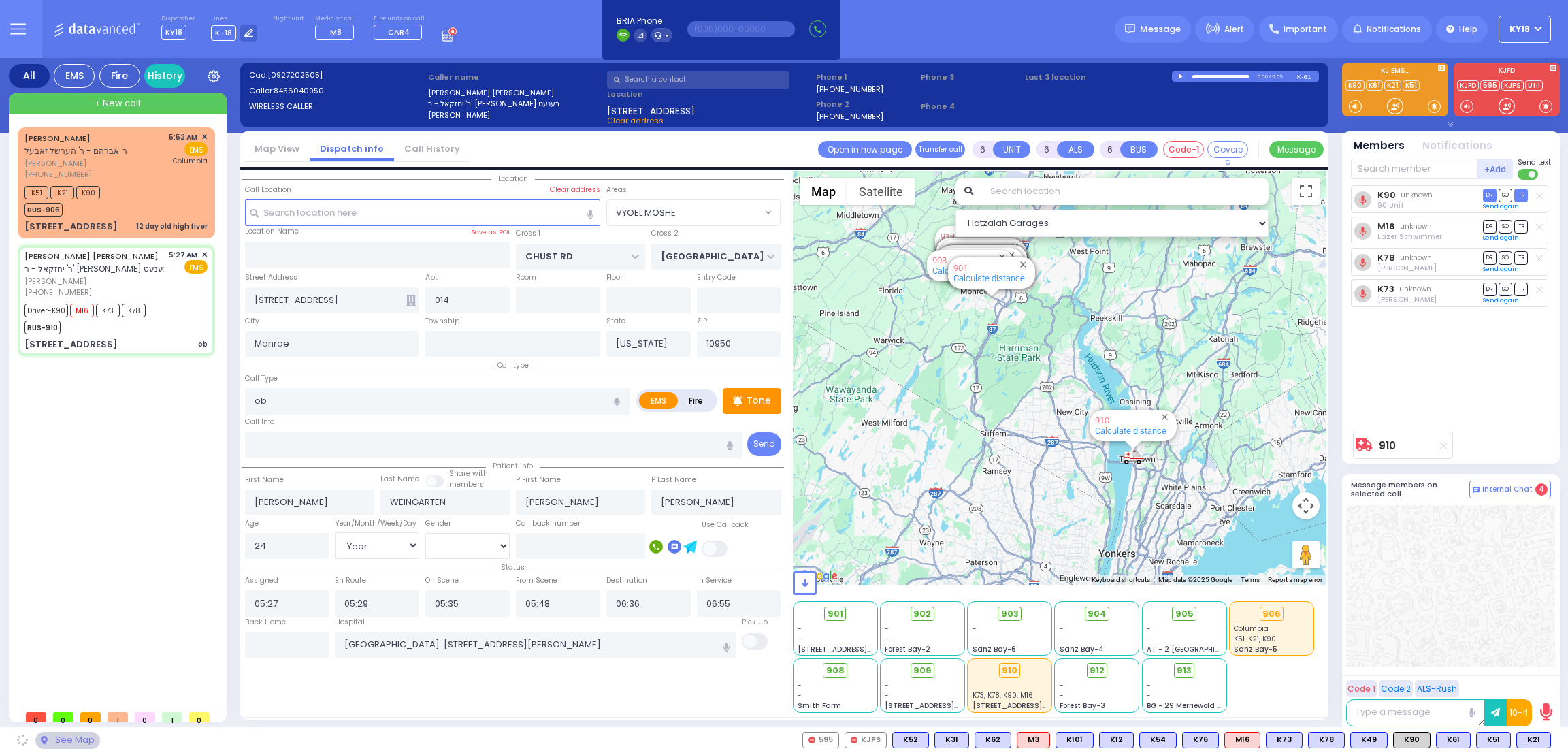
select select "VYOEL MOSHE"
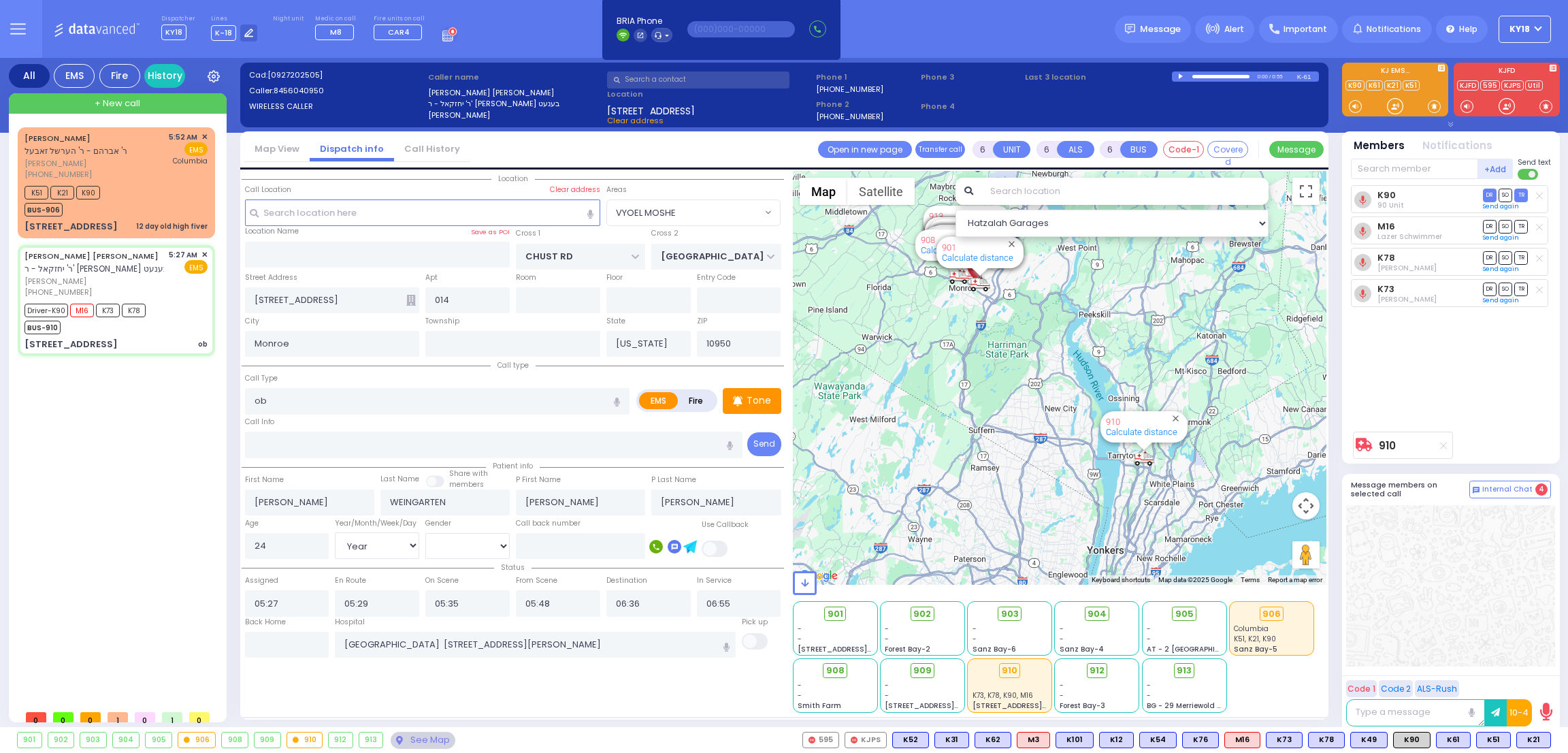
select select
radio input "true"
select select "Year"
select select "[DEMOGRAPHIC_DATA]"
select select "Hatzalah Garages"
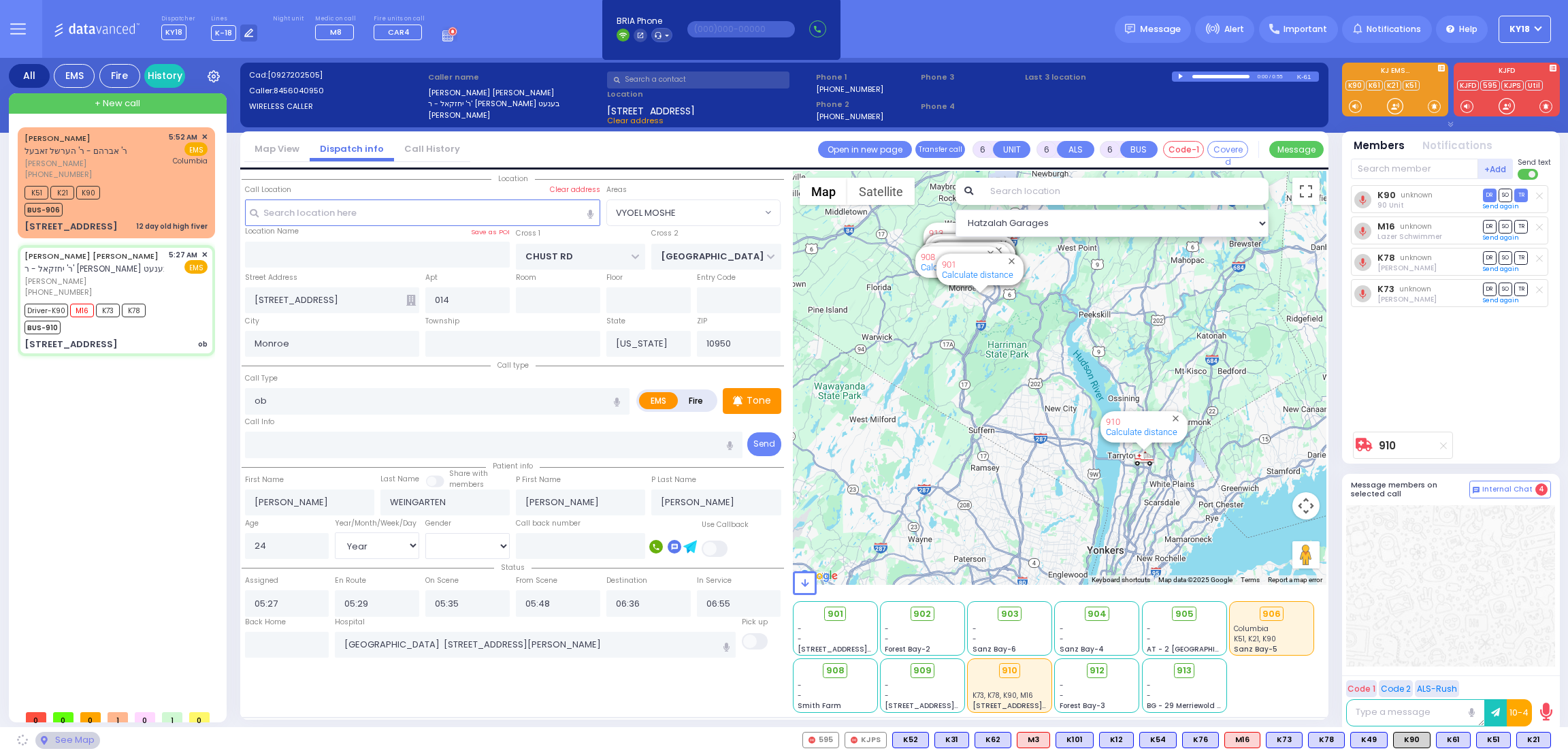
select select "VYOEL MOSHE"
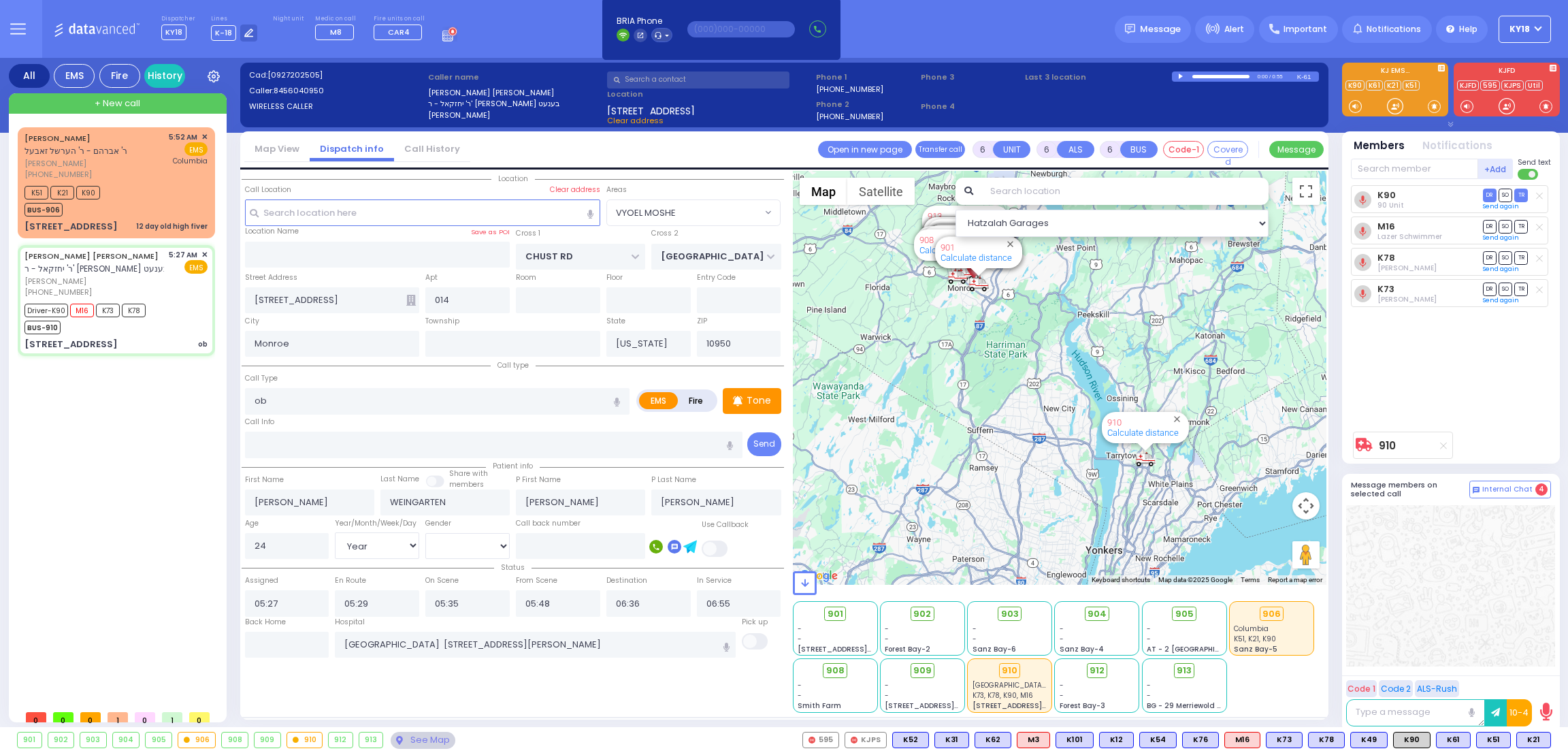
select select
radio input "true"
select select "Year"
select select "[DEMOGRAPHIC_DATA]"
select select "Hatzalah Garages"
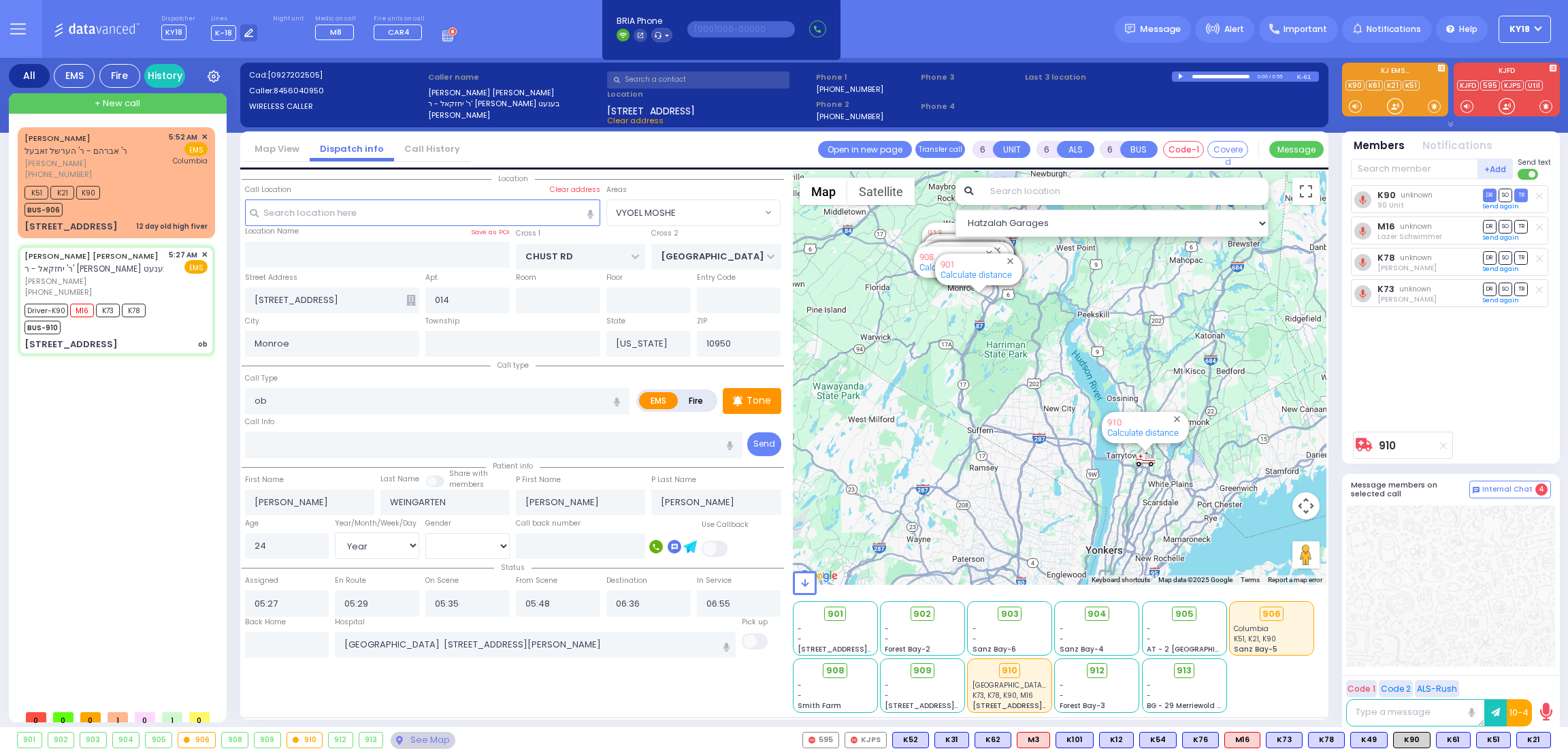
select select "VYOEL MOSHE"
select select
radio input "true"
select select "Year"
select select "[DEMOGRAPHIC_DATA]"
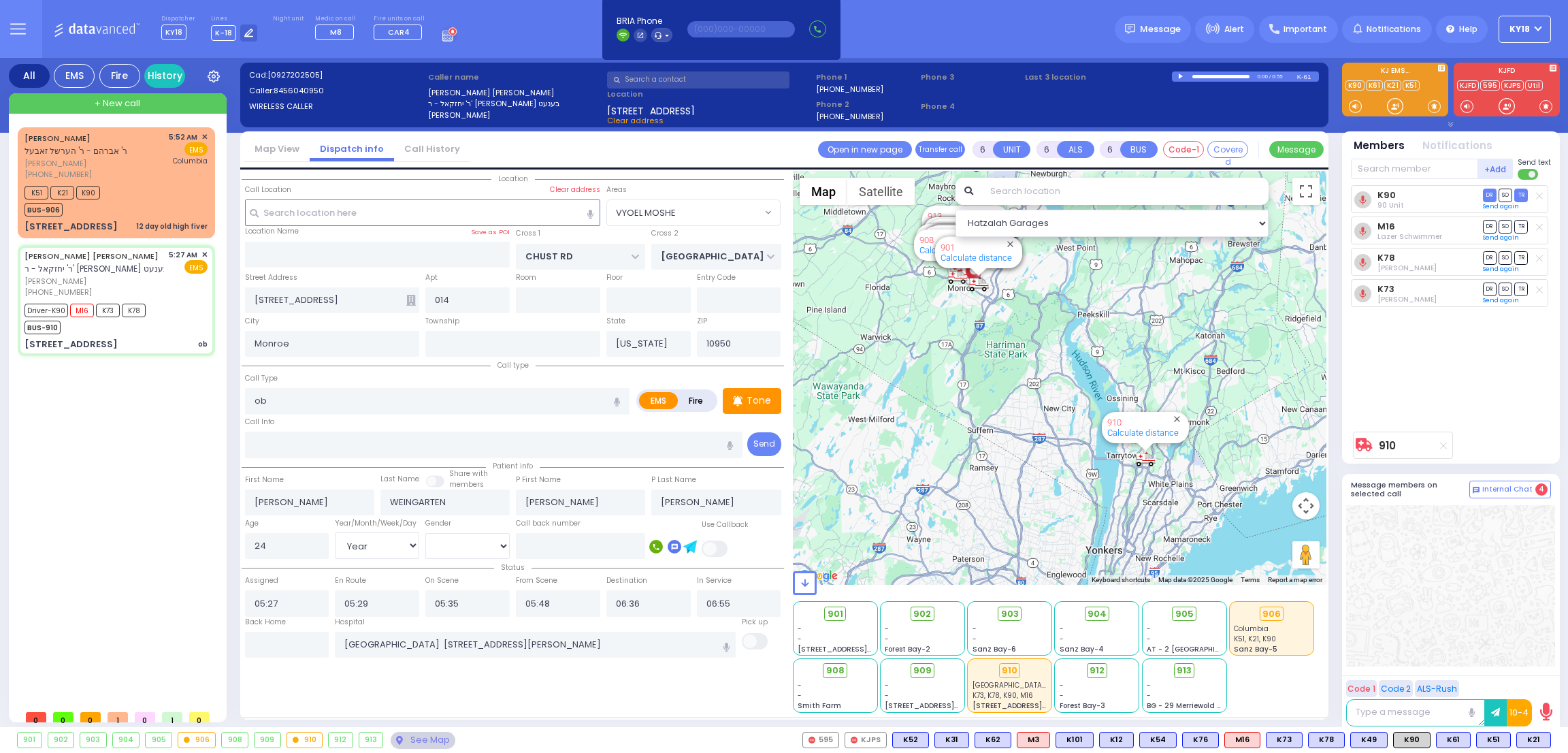
select select "Hatzalah Garages"
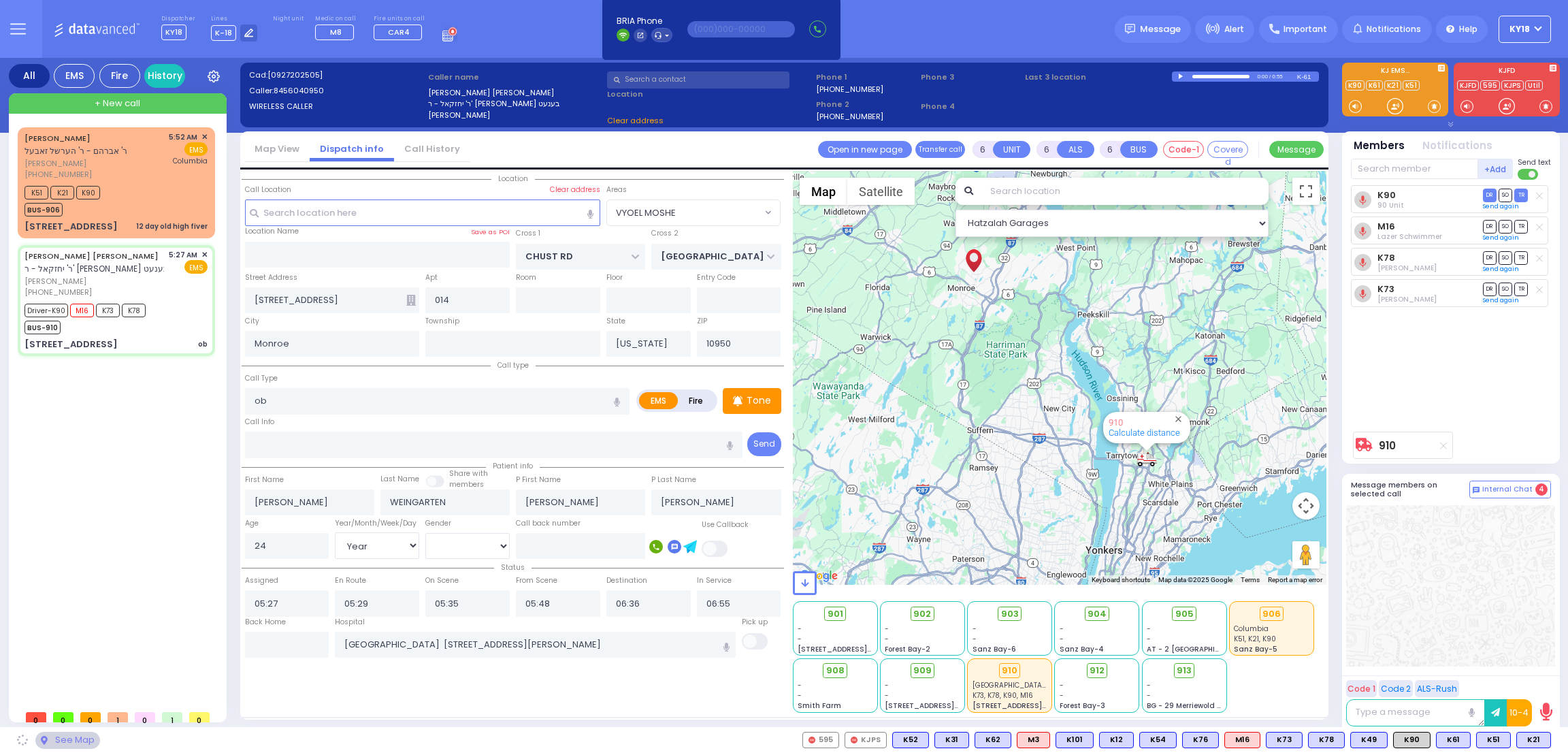
select select "VYOEL MOSHE"
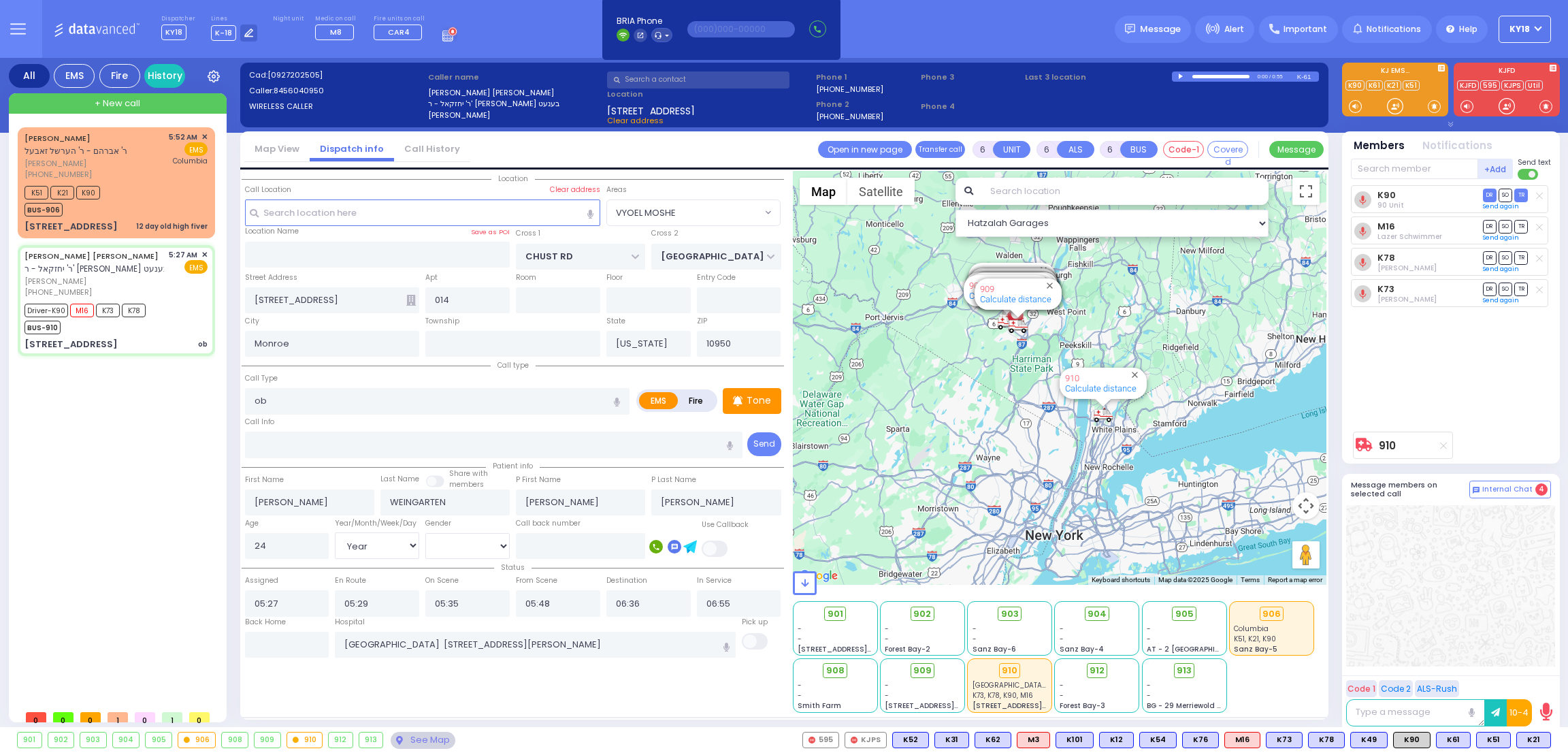
select select
radio input "true"
select select "Year"
select select "[DEMOGRAPHIC_DATA]"
select select "Hatzalah Garages"
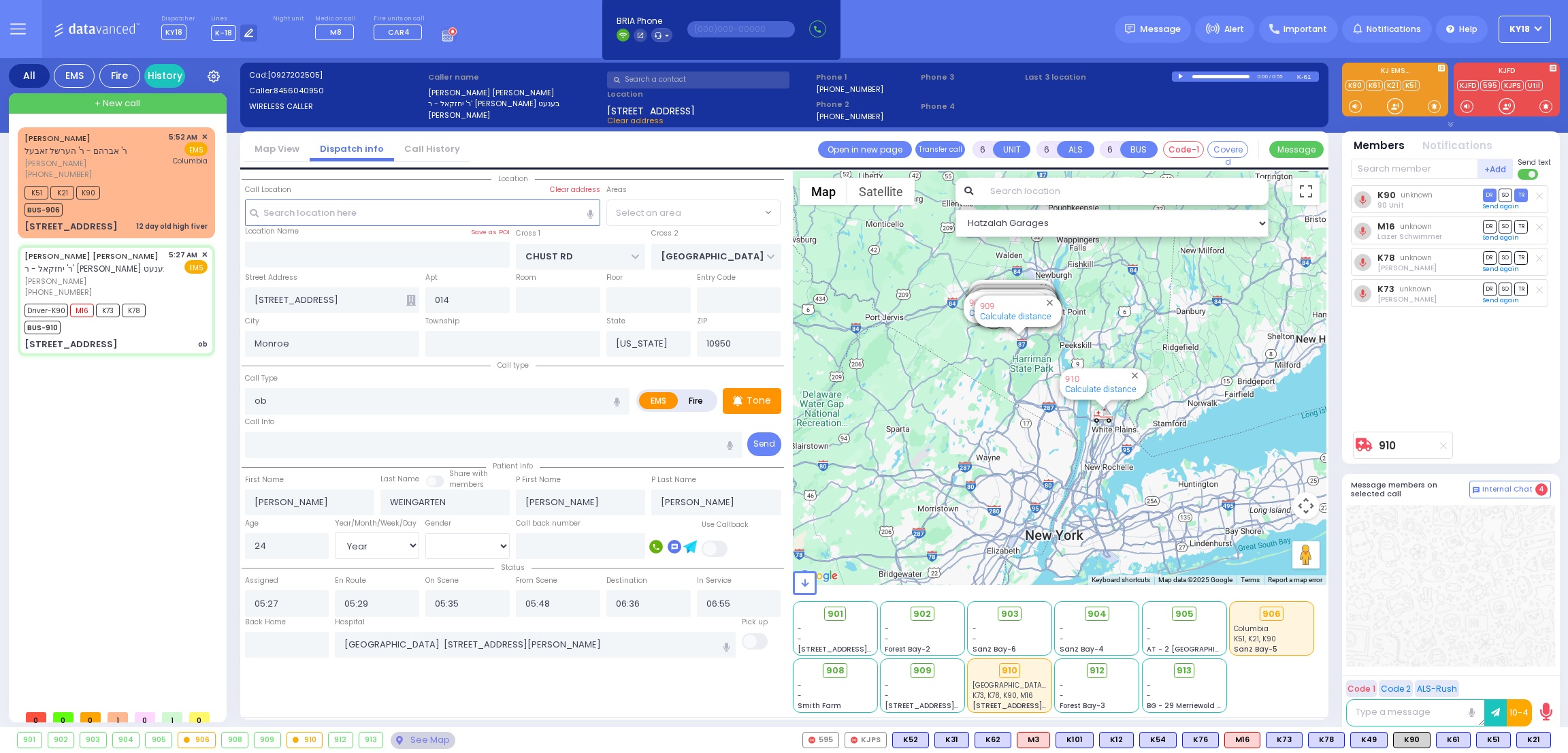
select select "VYOEL MOSHE"
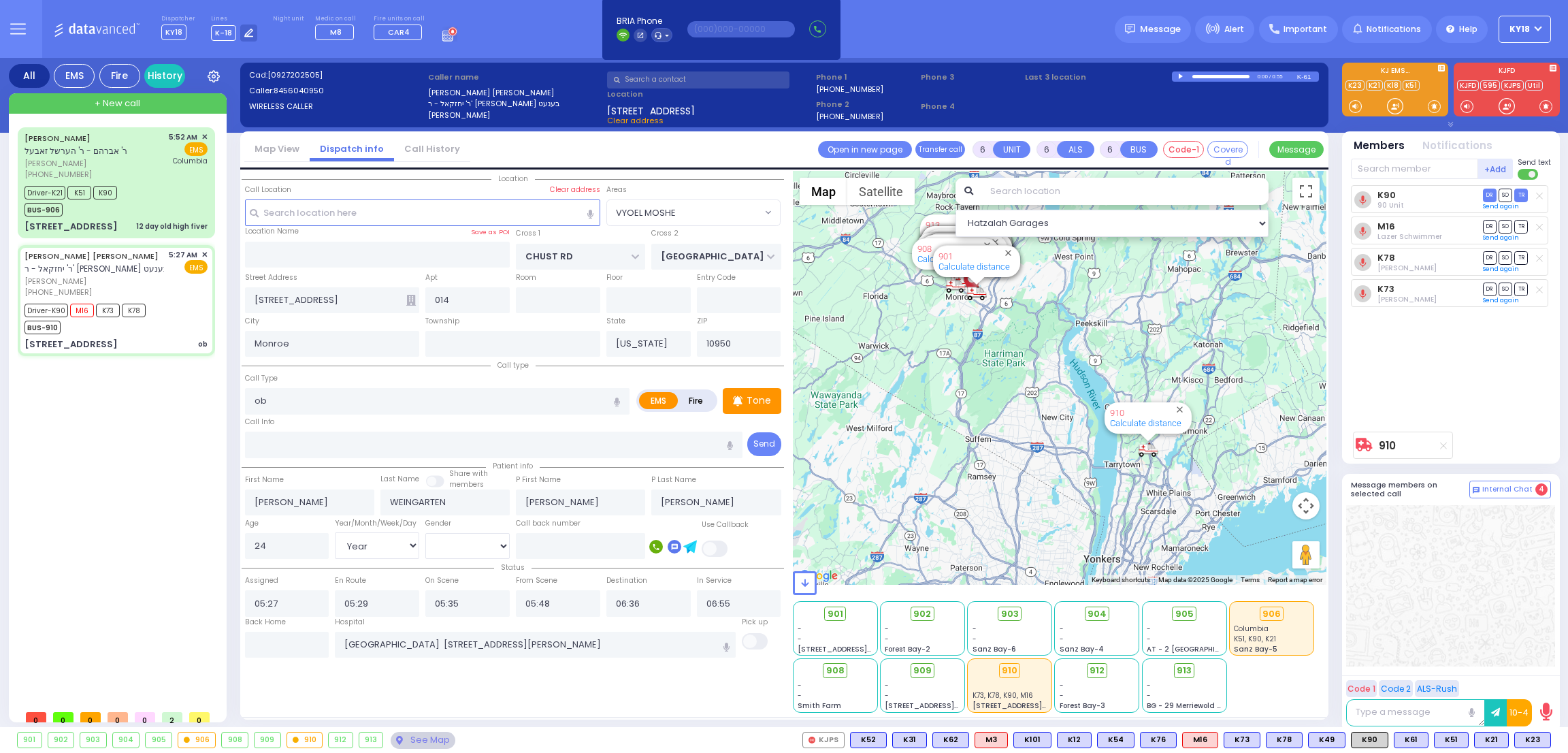
select select
radio input "true"
select select "Year"
select select "[DEMOGRAPHIC_DATA]"
select select "Hatzalah Garages"
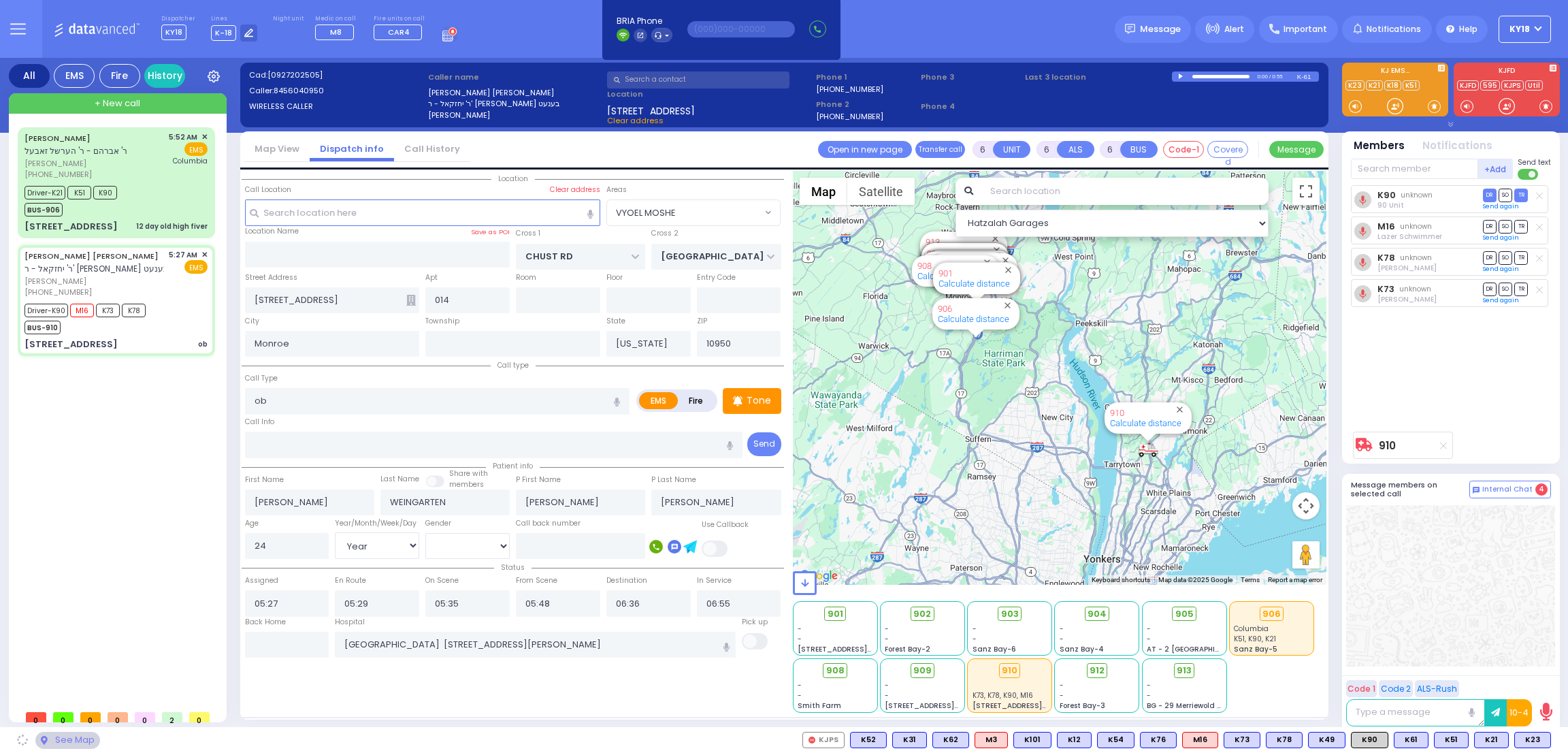
select select "VYOEL MOSHE"
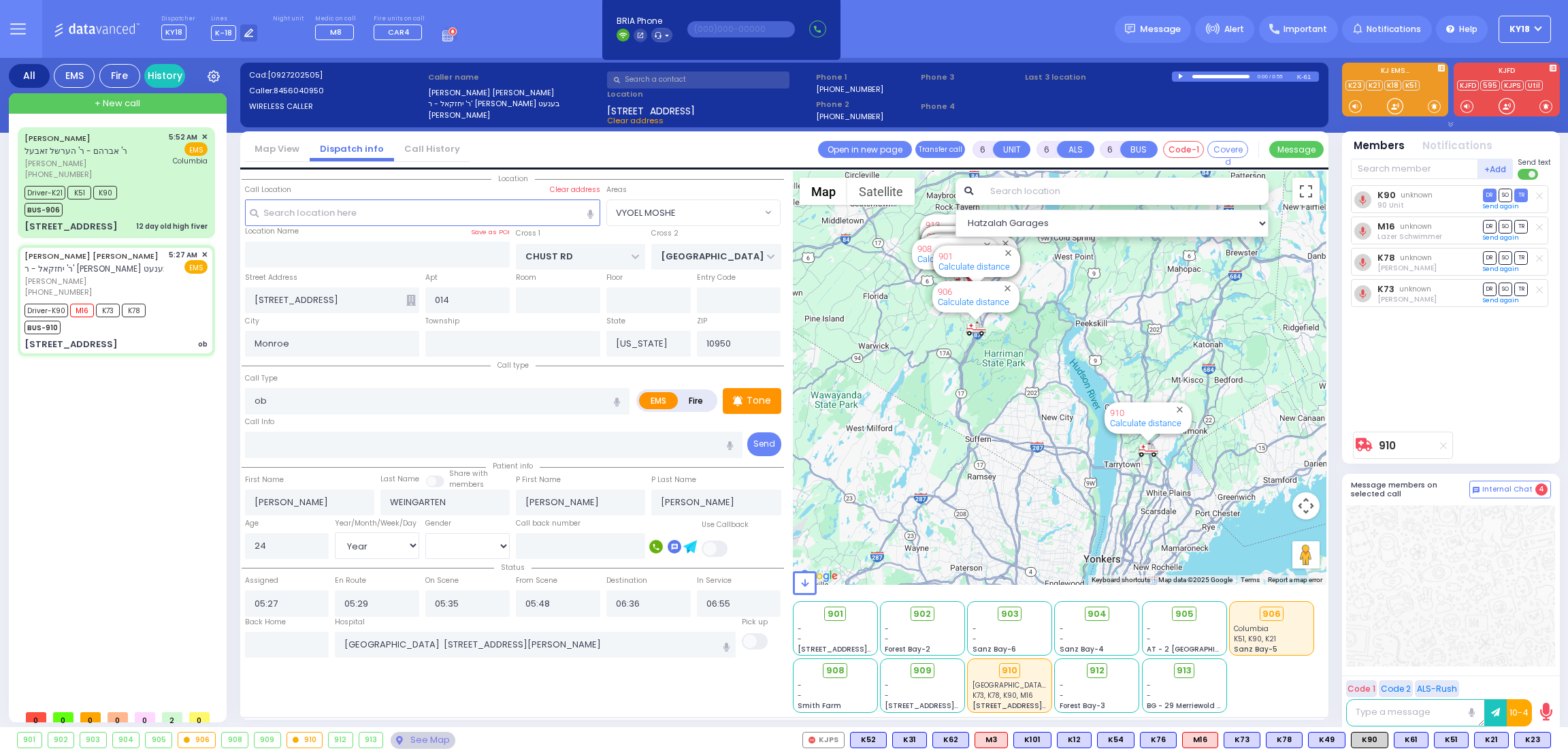
select select
radio input "true"
select select "Year"
select select "[DEMOGRAPHIC_DATA]"
select select "Hatzalah Garages"
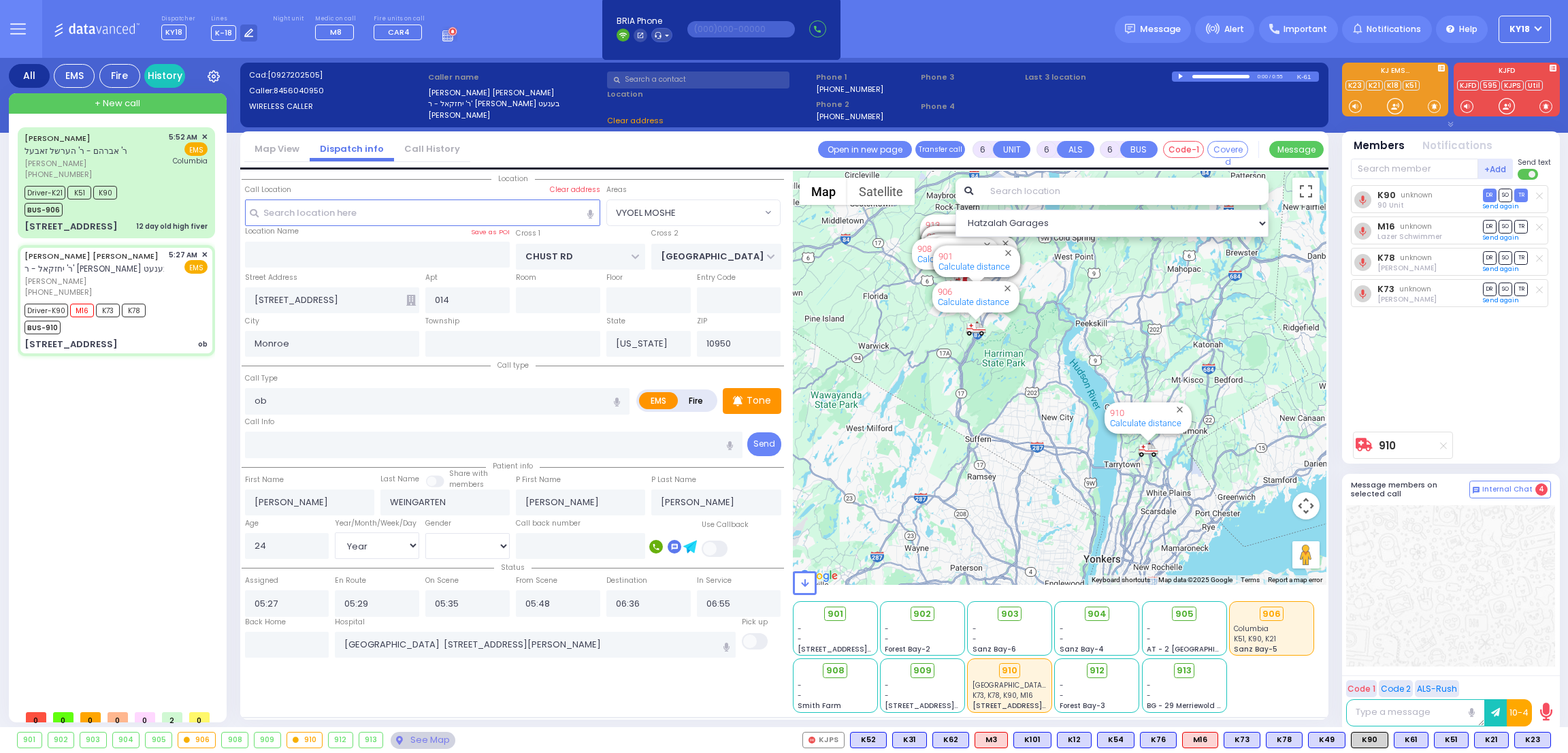
select select "VYOEL MOSHE"
select select
radio input "true"
select select "Year"
select select "[DEMOGRAPHIC_DATA]"
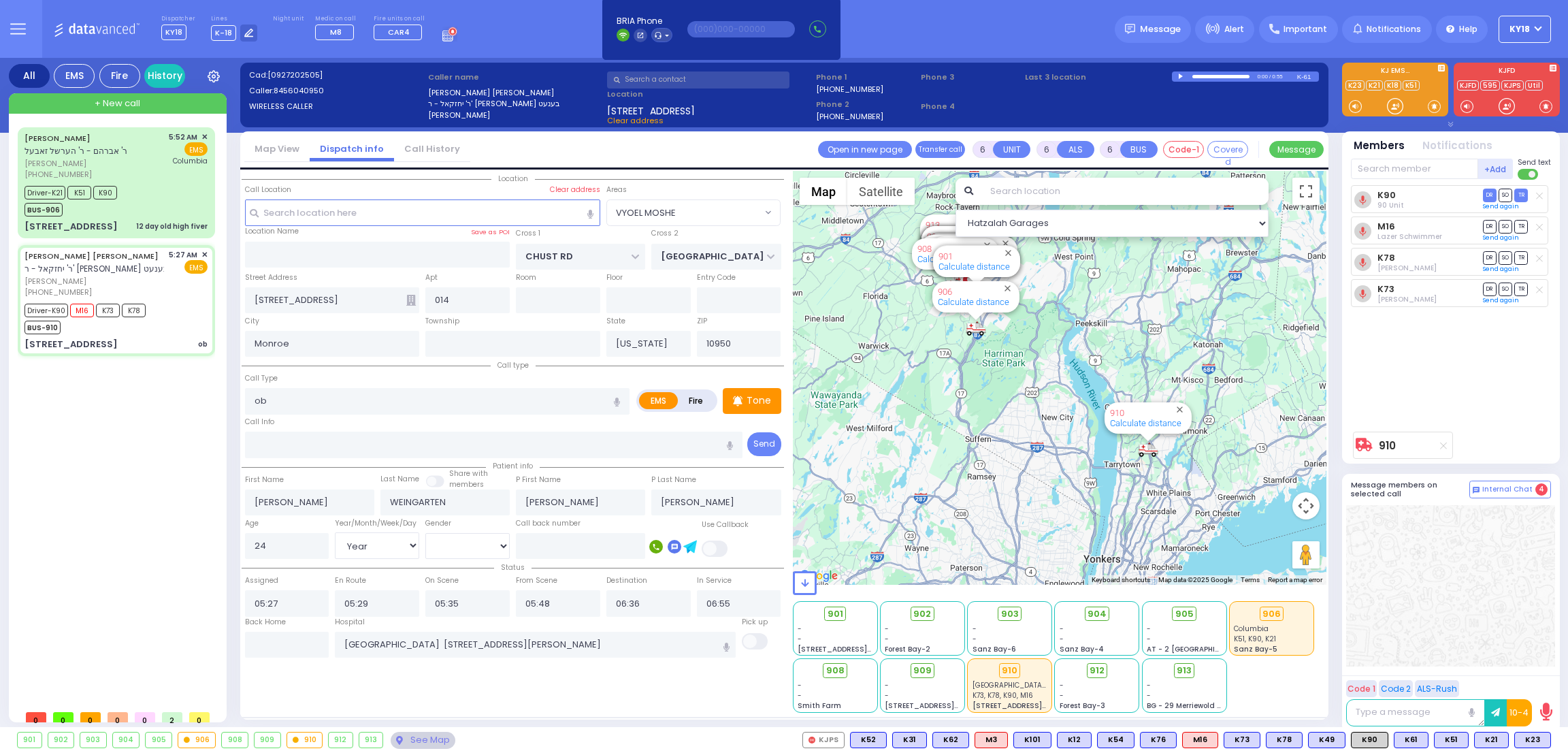
select select "Hatzalah Garages"
select select "VYOEL MOSHE"
select select
radio input "true"
select select "Year"
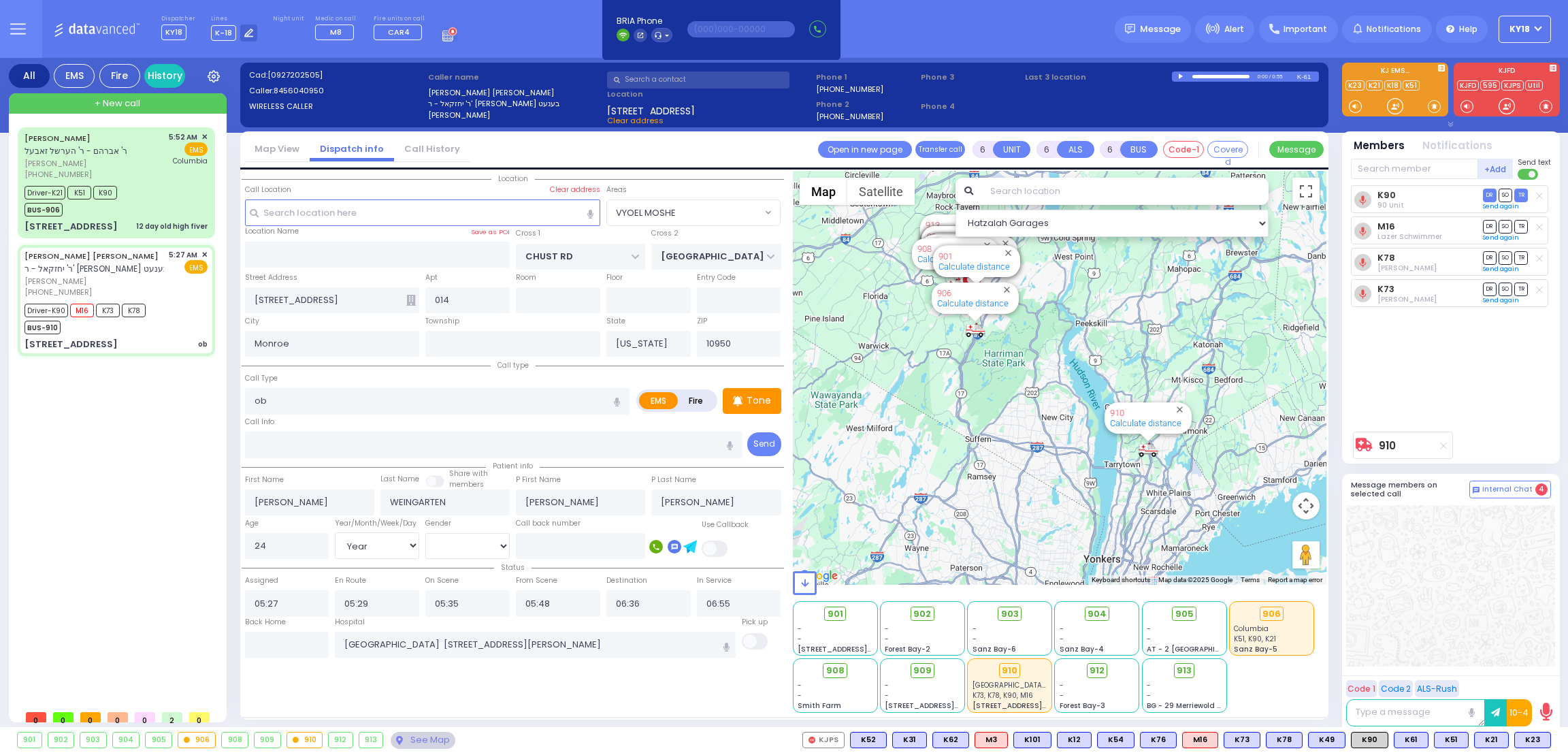
select select "[DEMOGRAPHIC_DATA]"
select select "Hatzalah Garages"
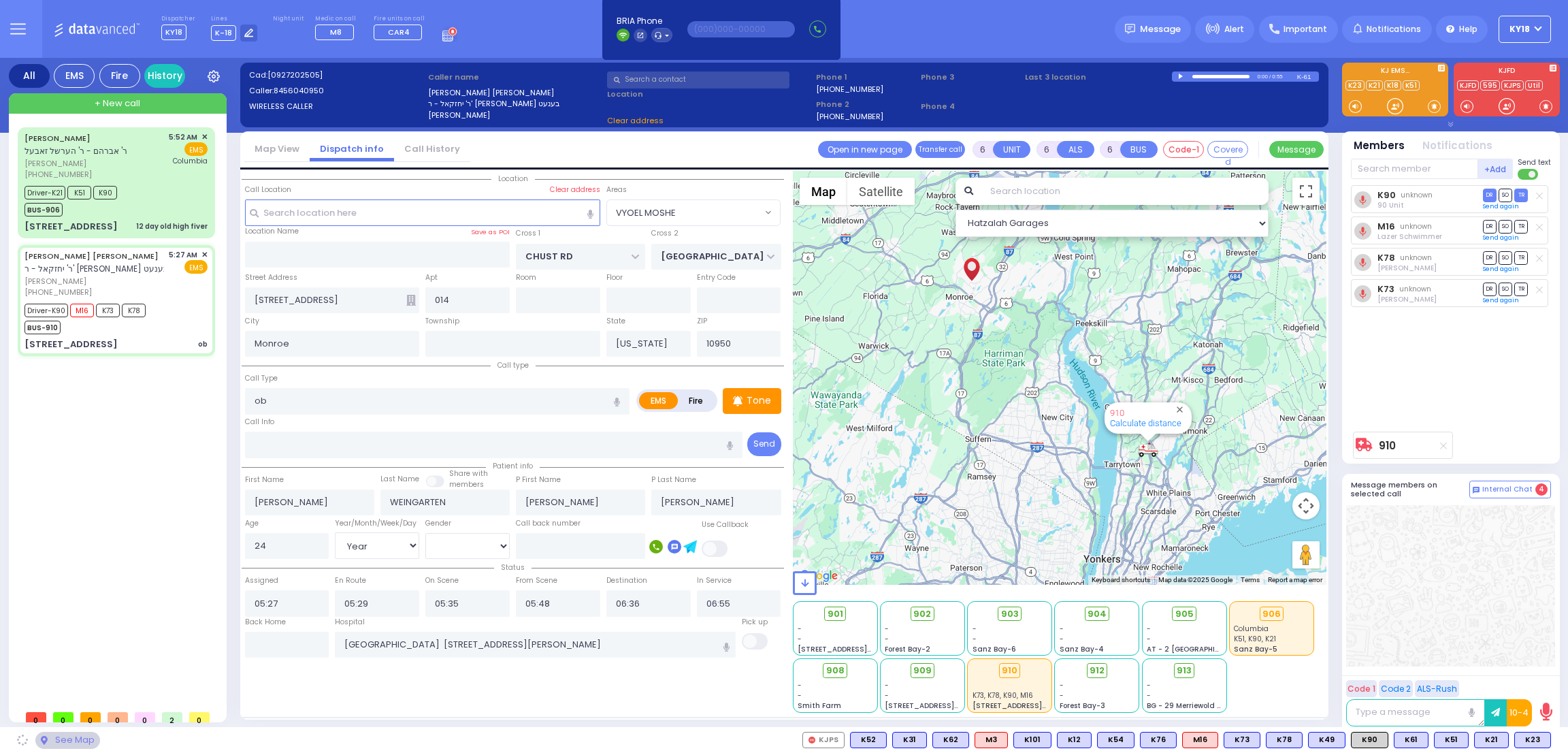
select select "VYOEL MOSHE"
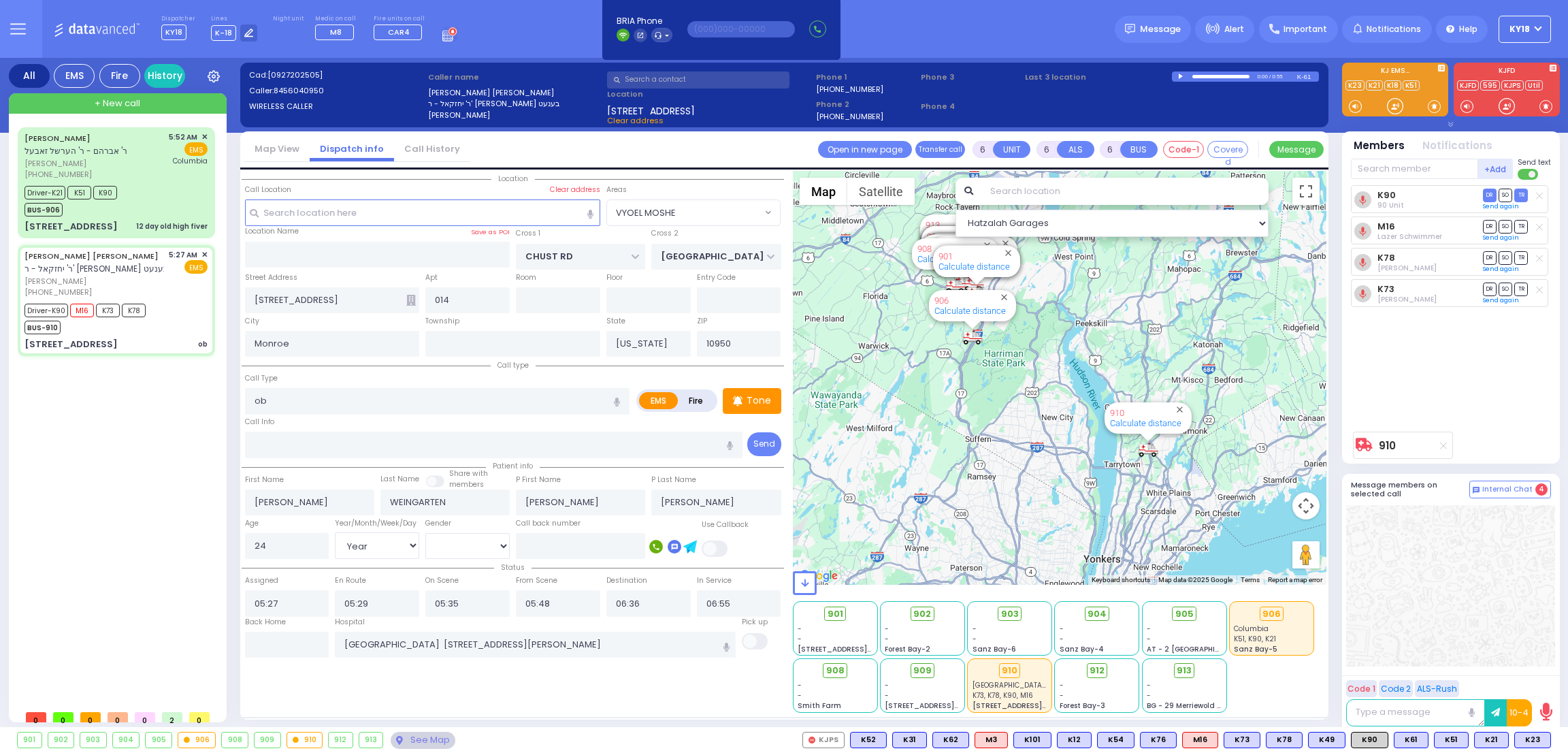
select select
radio input "true"
select select "Year"
select select "[DEMOGRAPHIC_DATA]"
select select "Hatzalah Garages"
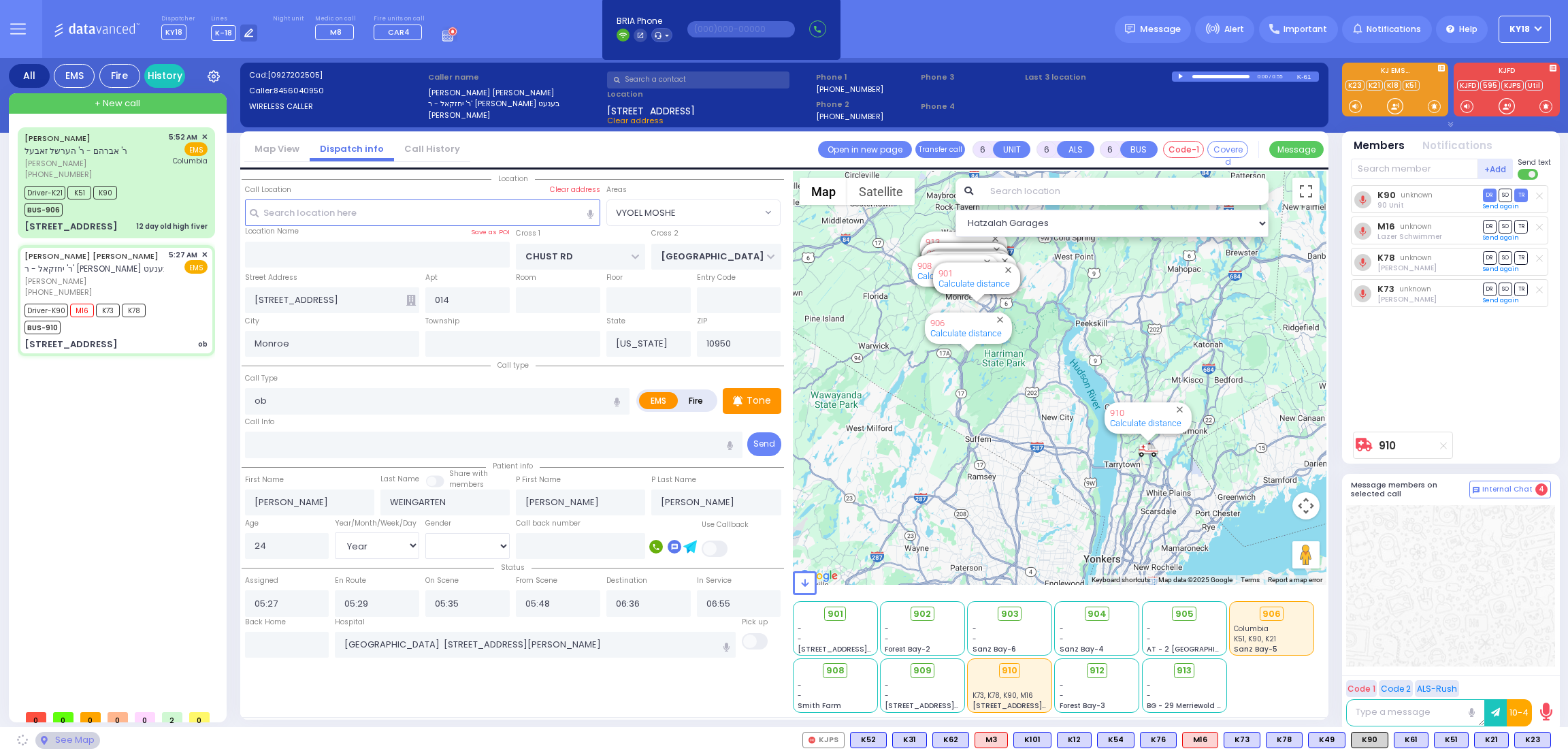
select select "VYOEL MOSHE"
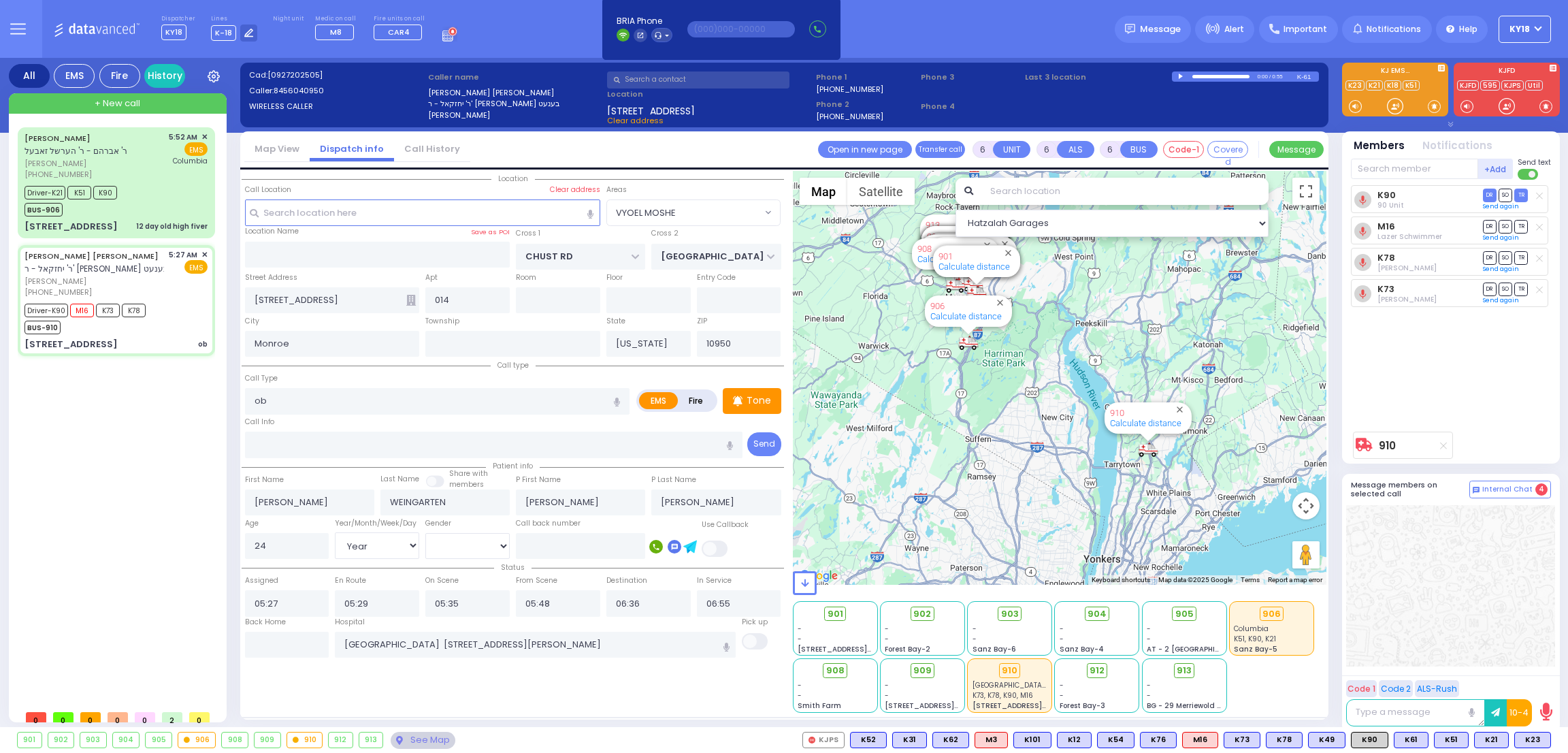
select select
radio input "true"
select select "Year"
select select "[DEMOGRAPHIC_DATA]"
select select "Hatzalah Garages"
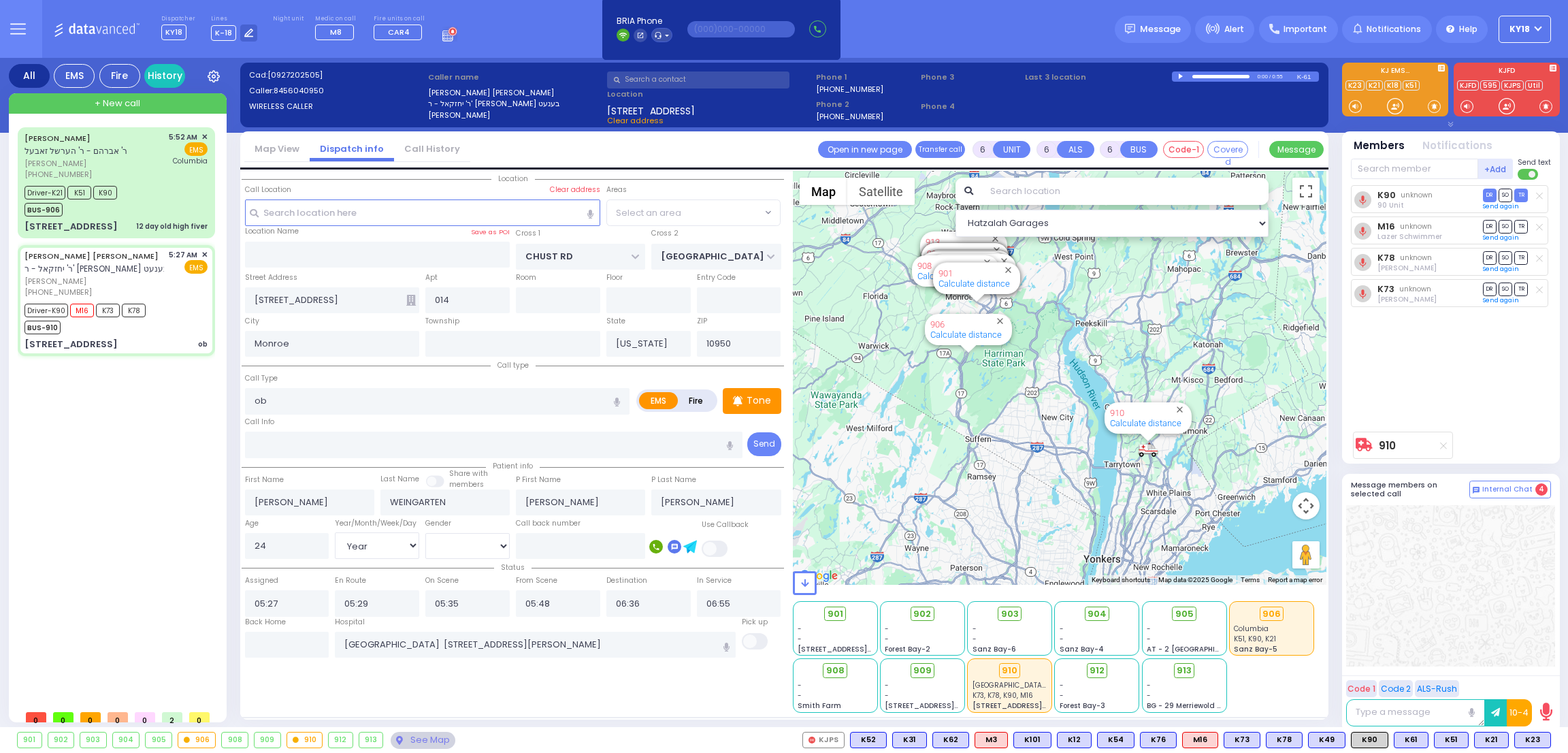
select select "VYOEL MOSHE"
select select
radio input "true"
select select "Year"
select select "[DEMOGRAPHIC_DATA]"
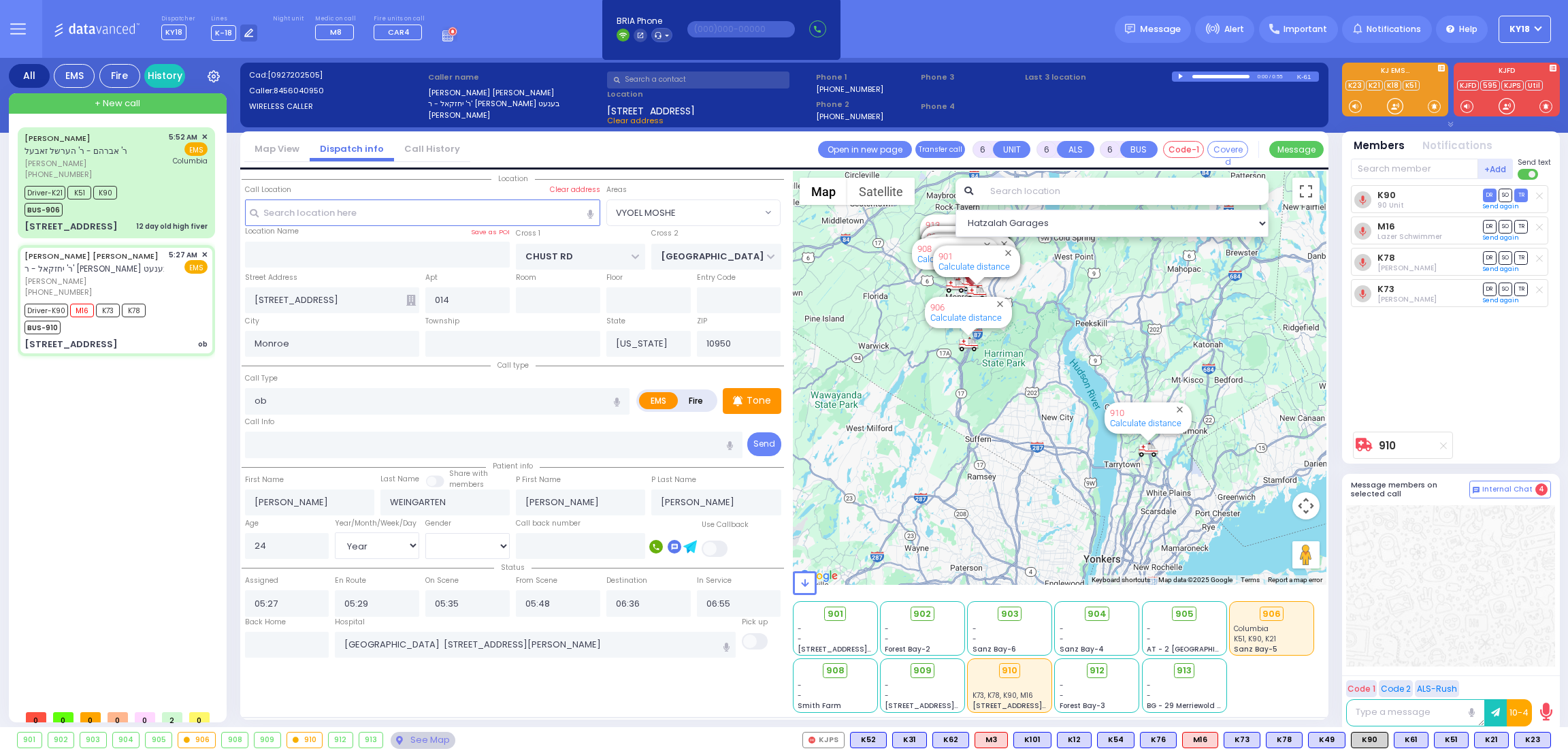
select select "Hatzalah Garages"
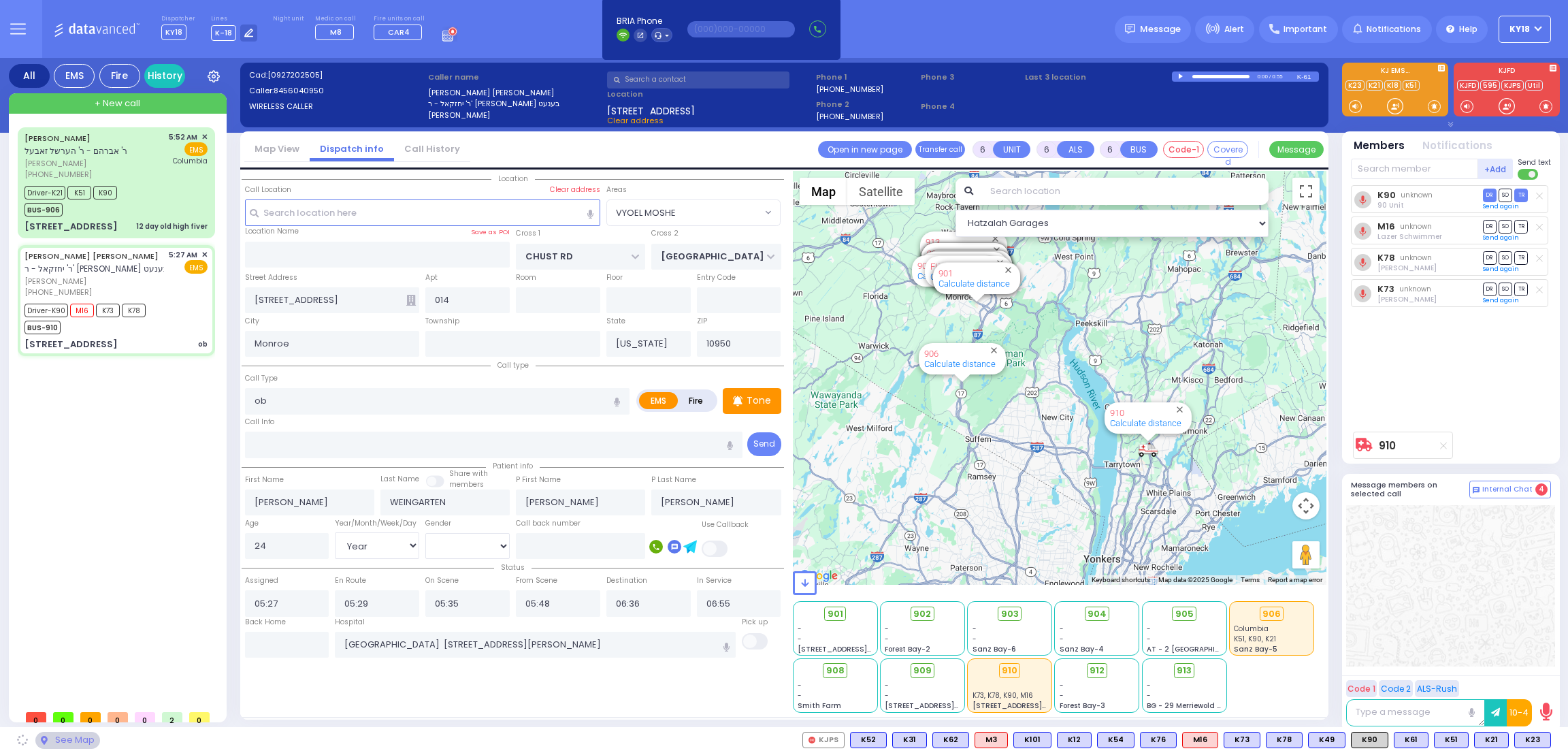
select select "VYOEL MOSHE"
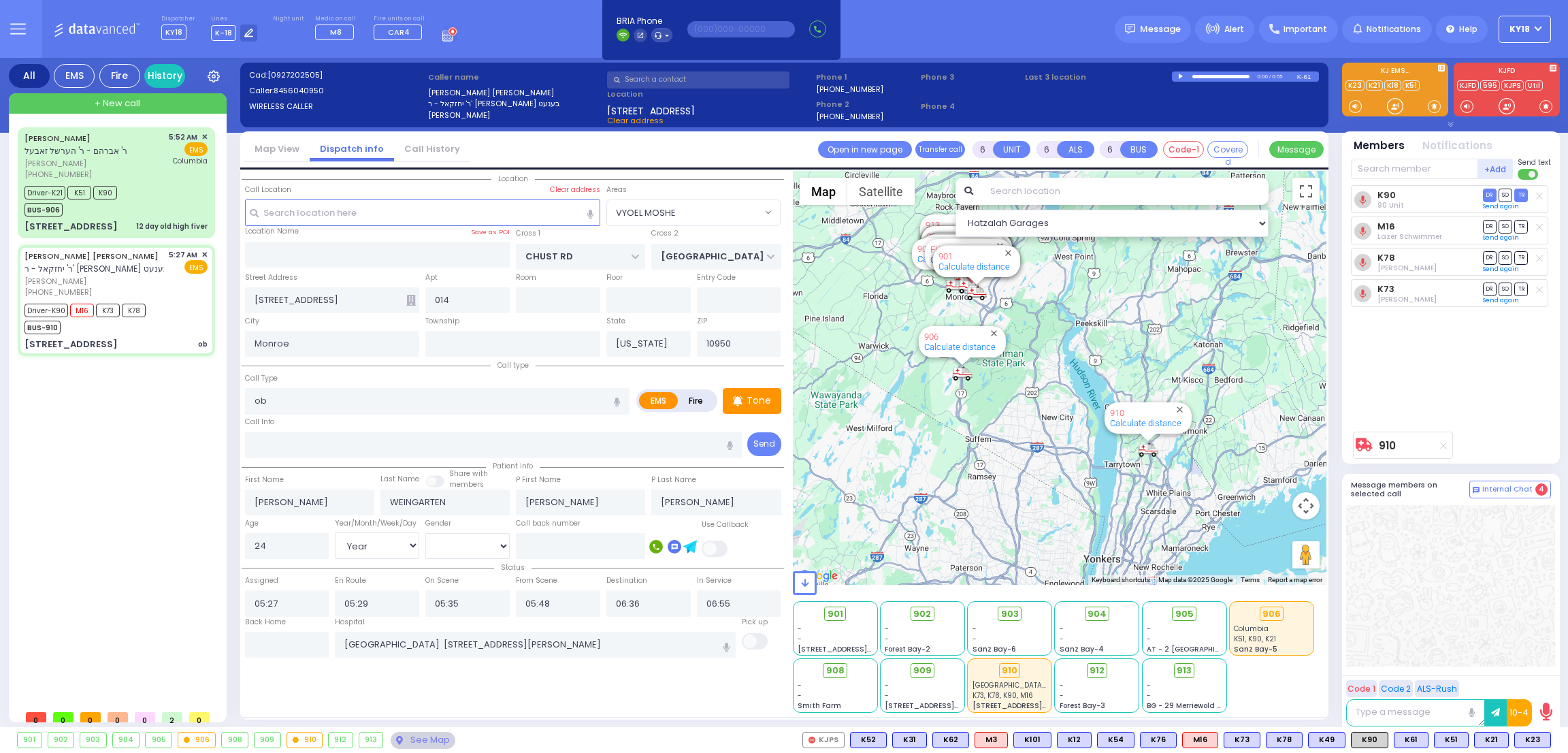
select select
radio input "true"
select select "Year"
select select "[DEMOGRAPHIC_DATA]"
select select "Hatzalah Garages"
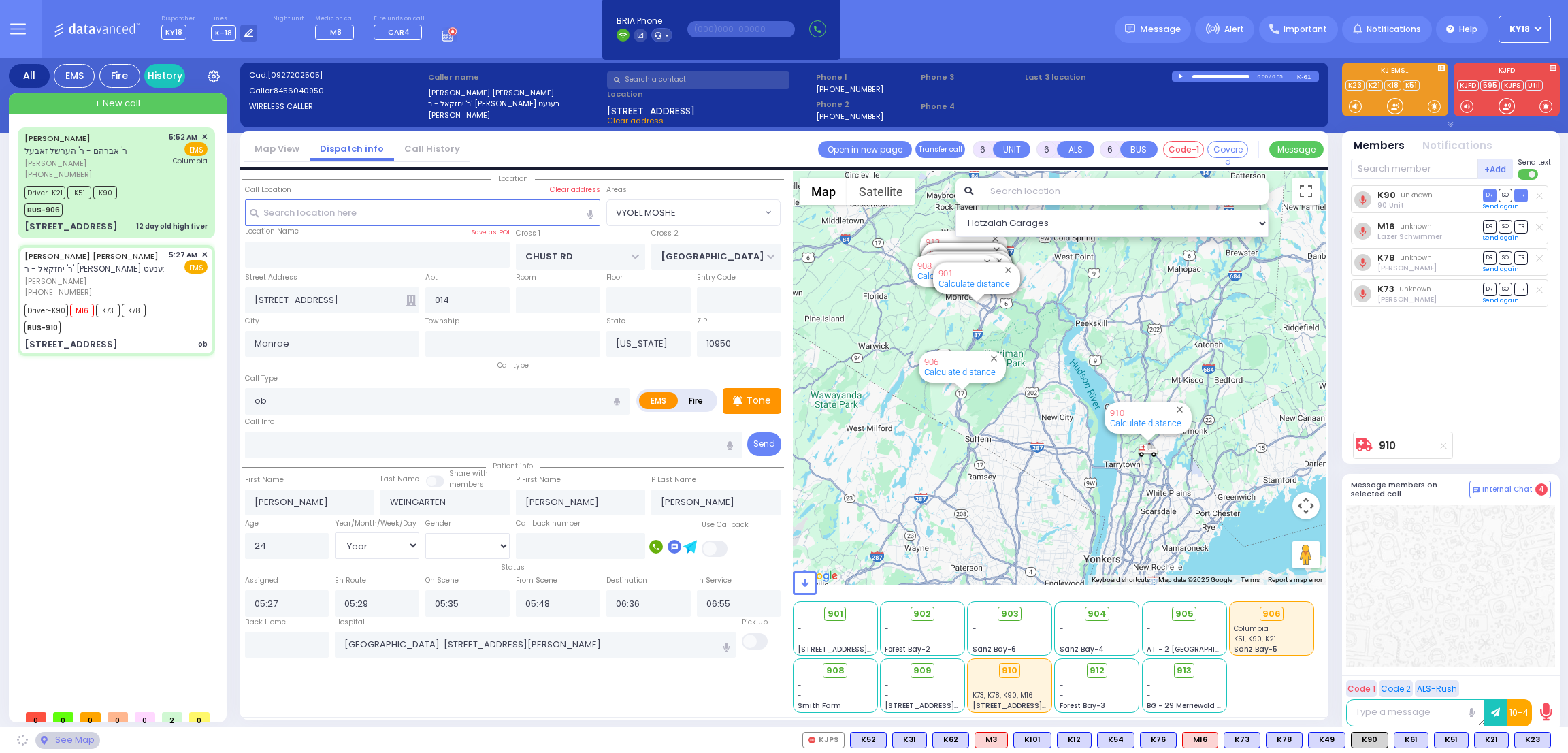
select select "VYOEL MOSHE"
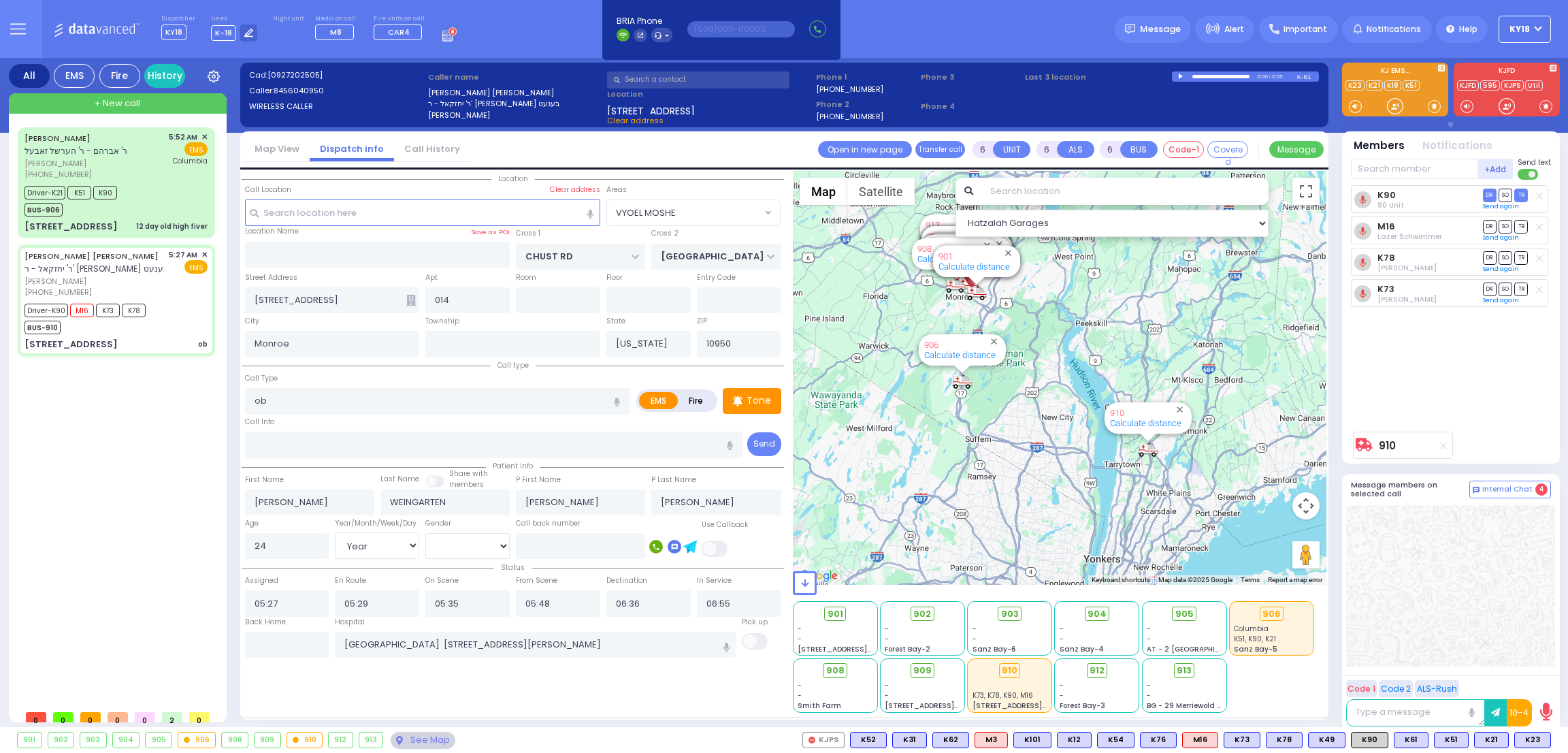
select select
radio input "true"
select select "Year"
select select "[DEMOGRAPHIC_DATA]"
select select "Hatzalah Garages"
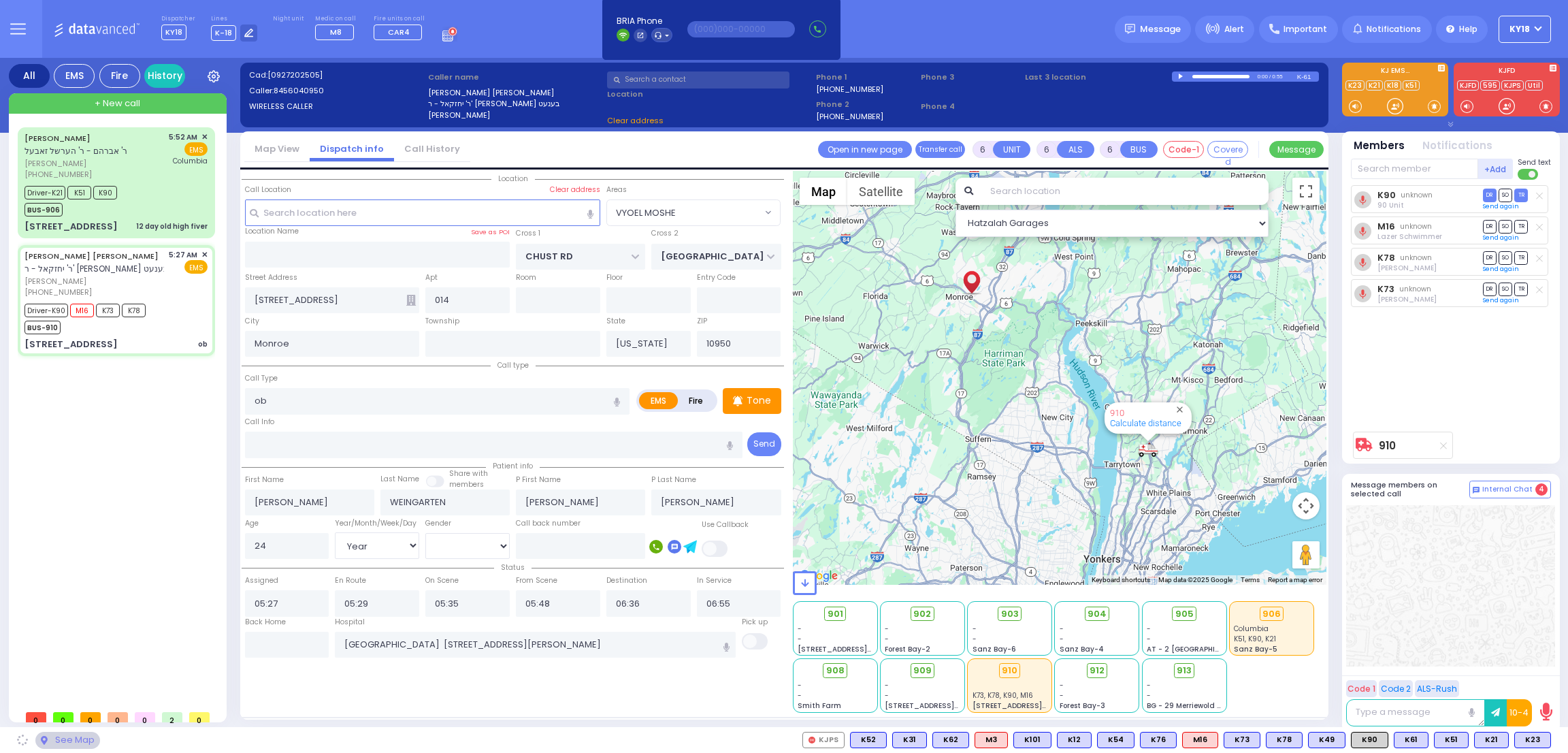
select select "VYOEL MOSHE"
